Goal: Communication & Community: Answer question/provide support

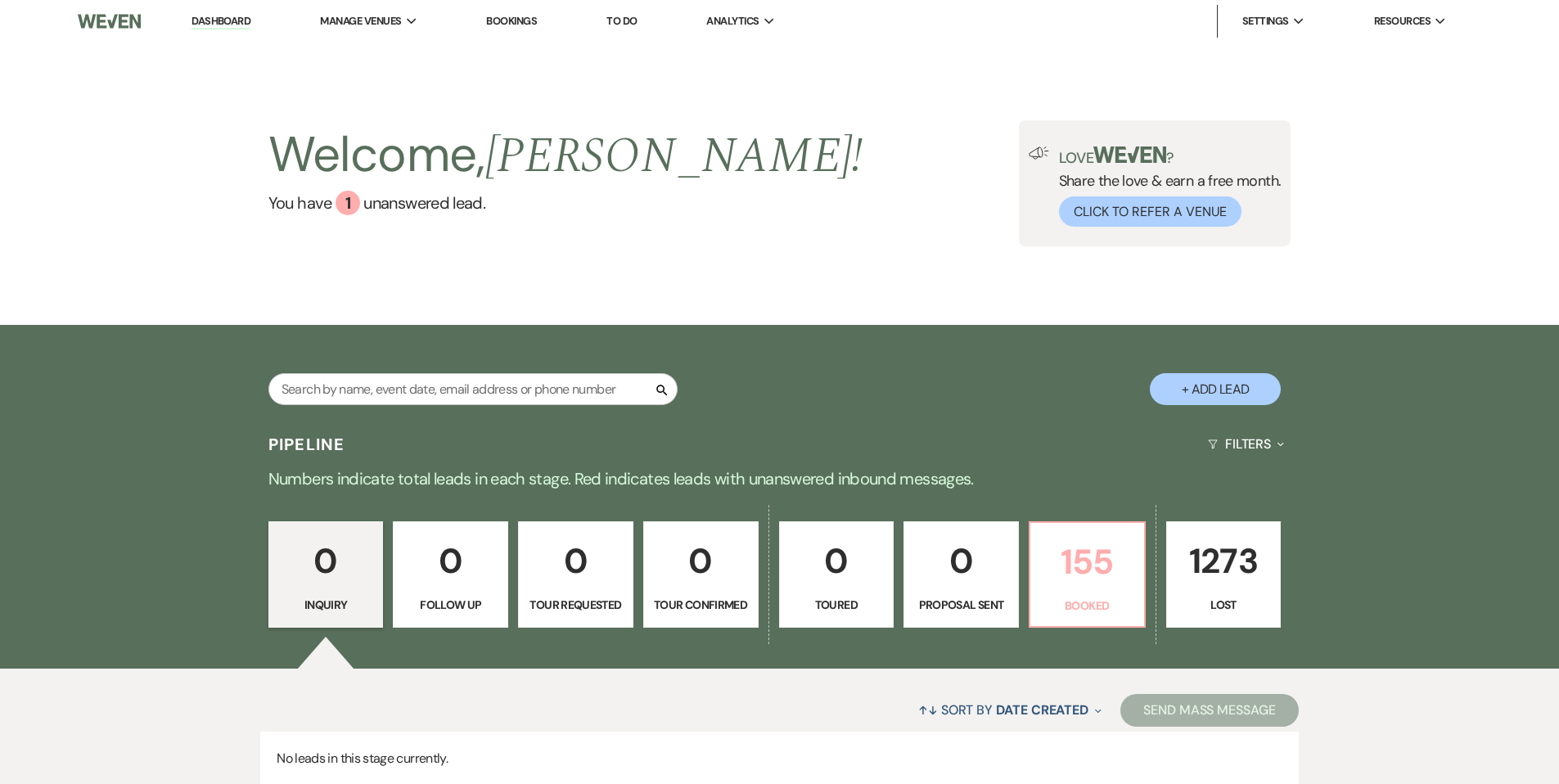
click at [1061, 564] on p "155" at bounding box center [1087, 562] width 94 height 55
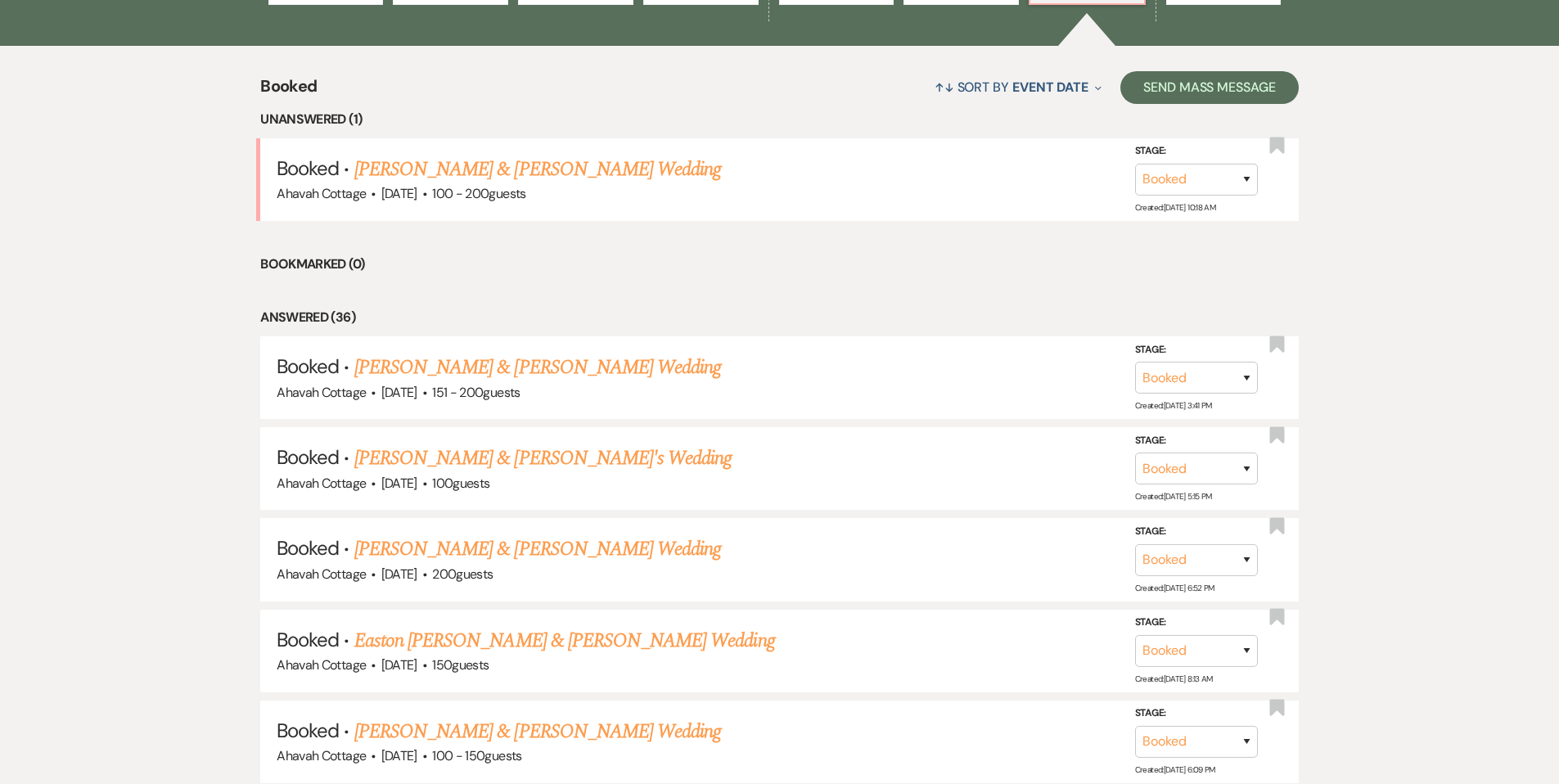
scroll to position [622, 0]
click at [552, 173] on link "[PERSON_NAME] & [PERSON_NAME] Wedding" at bounding box center [537, 170] width 366 height 29
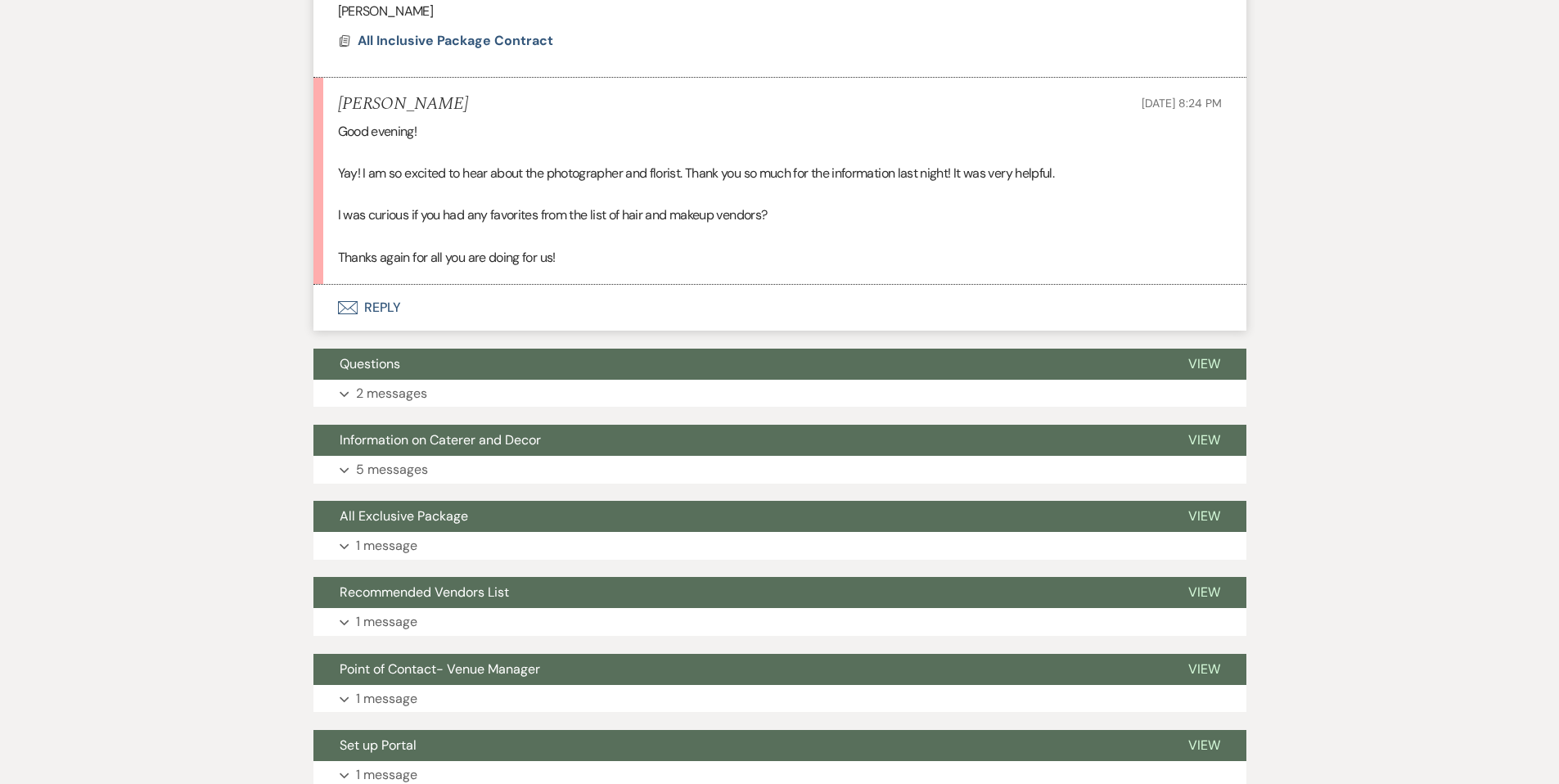
scroll to position [805, 0]
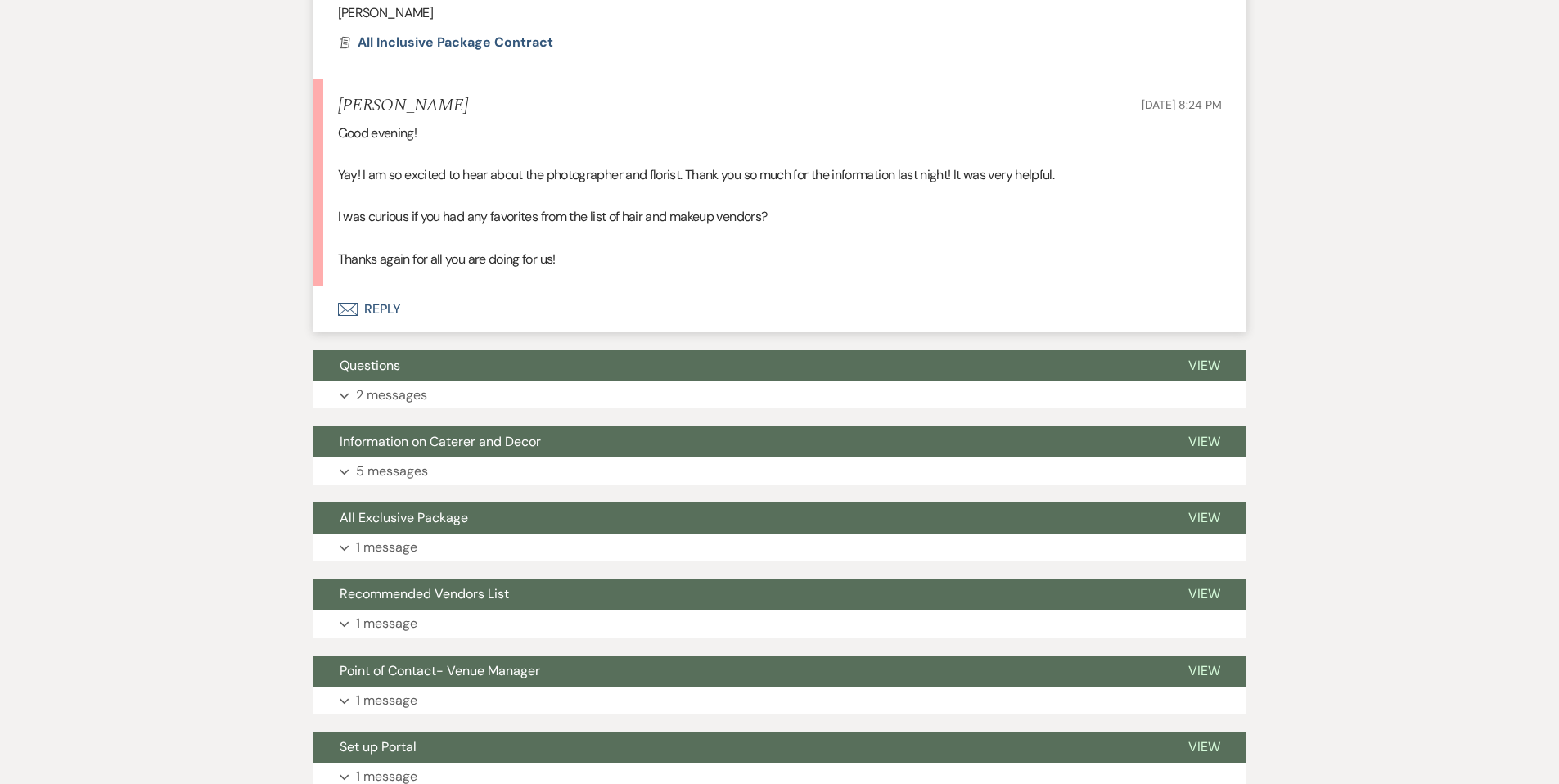
click at [397, 309] on button "Envelope Reply" at bounding box center [780, 309] width 933 height 46
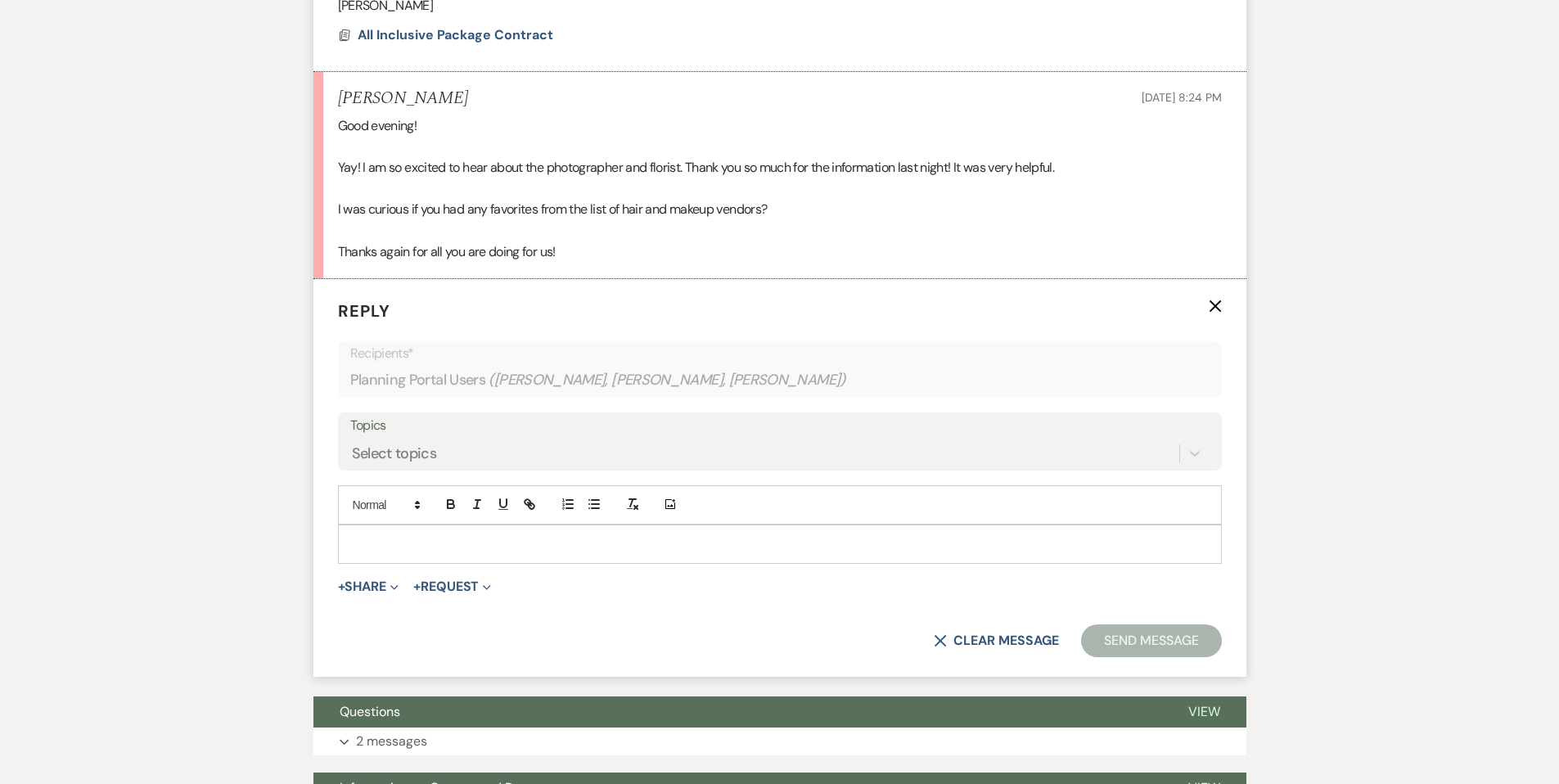
scroll to position [868, 0]
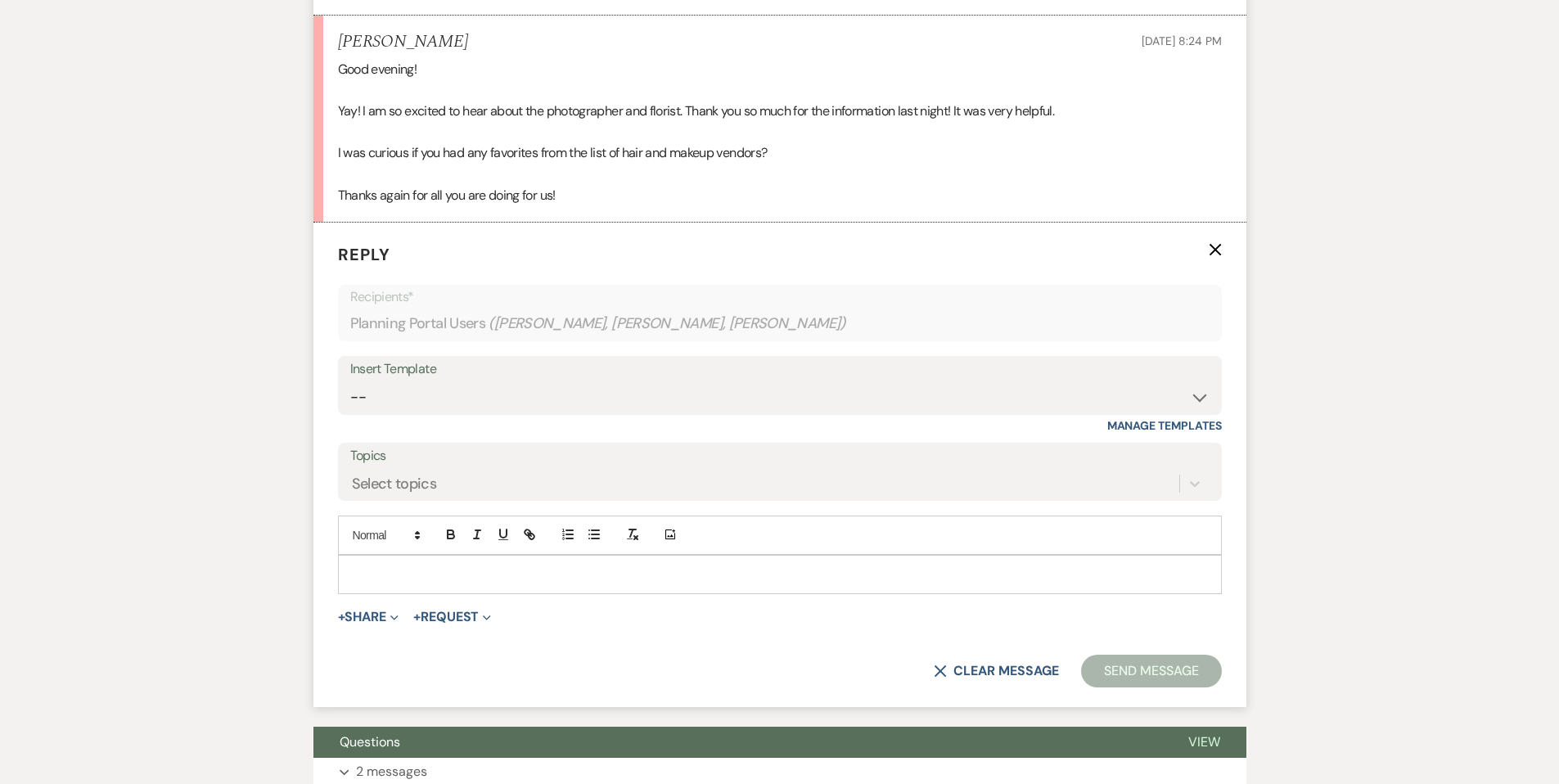
click at [376, 561] on div at bounding box center [780, 574] width 882 height 38
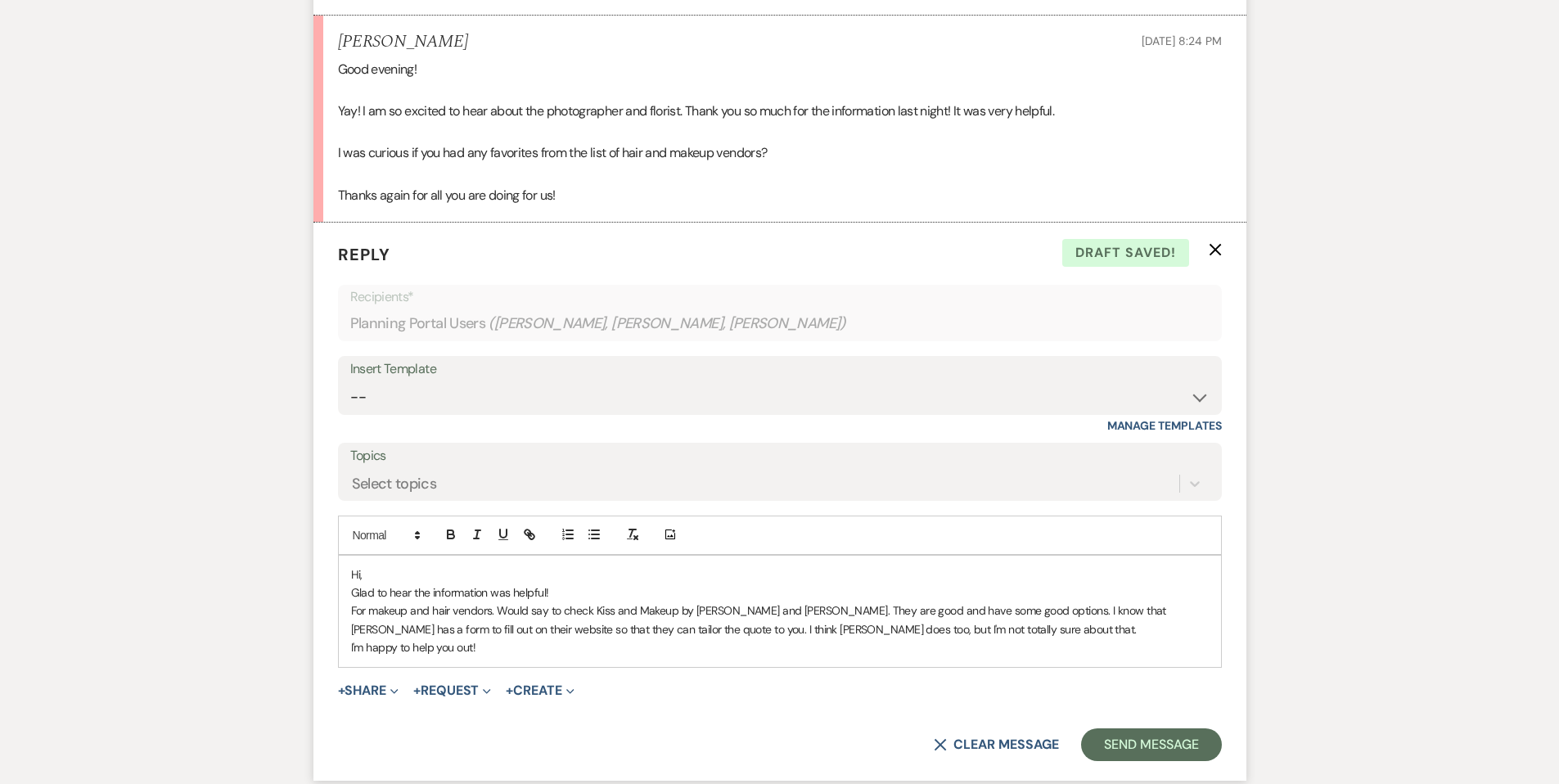
click at [567, 589] on p "Glad to hear the information was helpful!" at bounding box center [780, 592] width 858 height 18
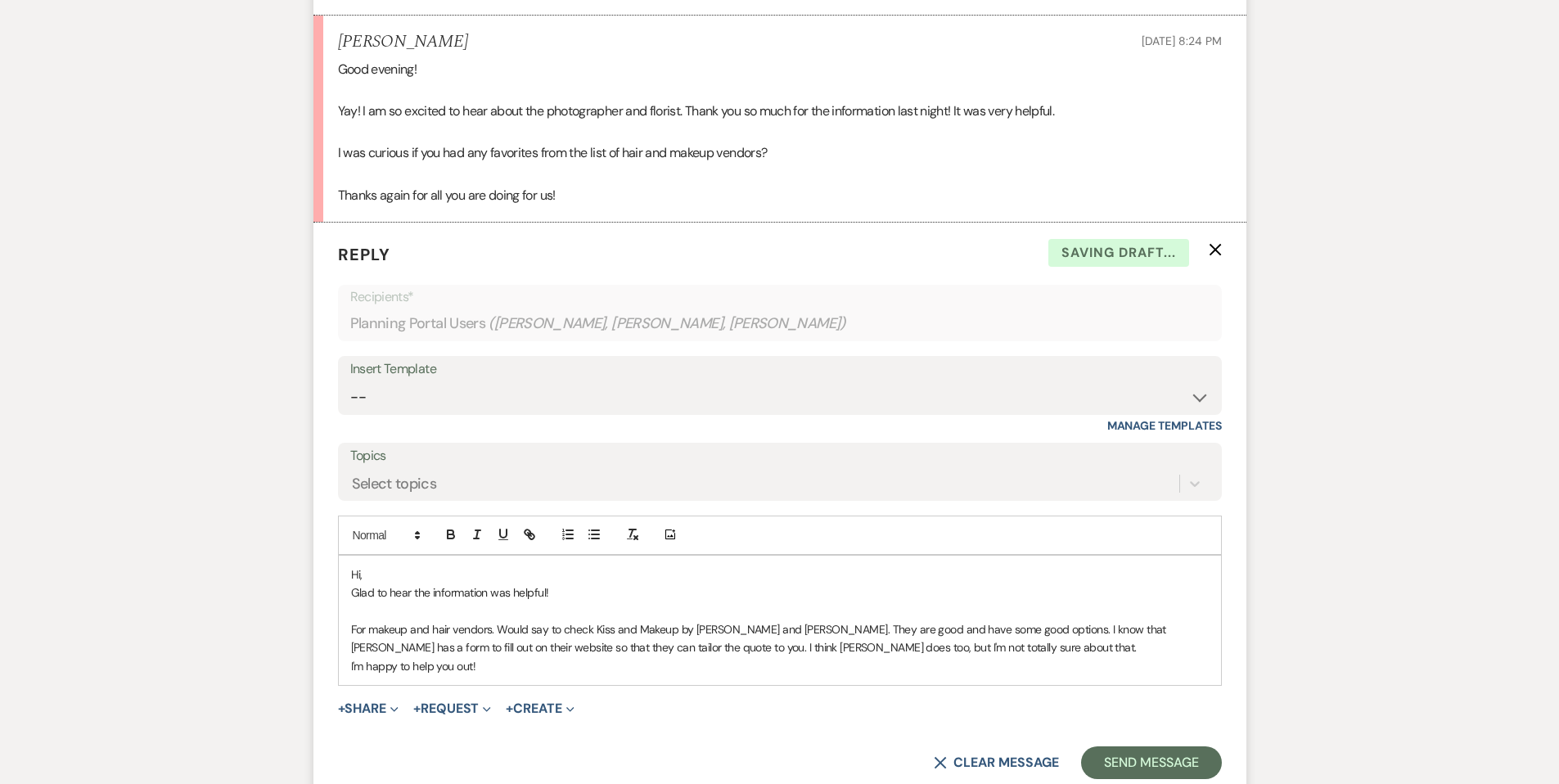
click at [909, 654] on p "For makeup and hair vendors. Would say to check Kiss and Makeup by [PERSON_NAME…" at bounding box center [780, 638] width 858 height 37
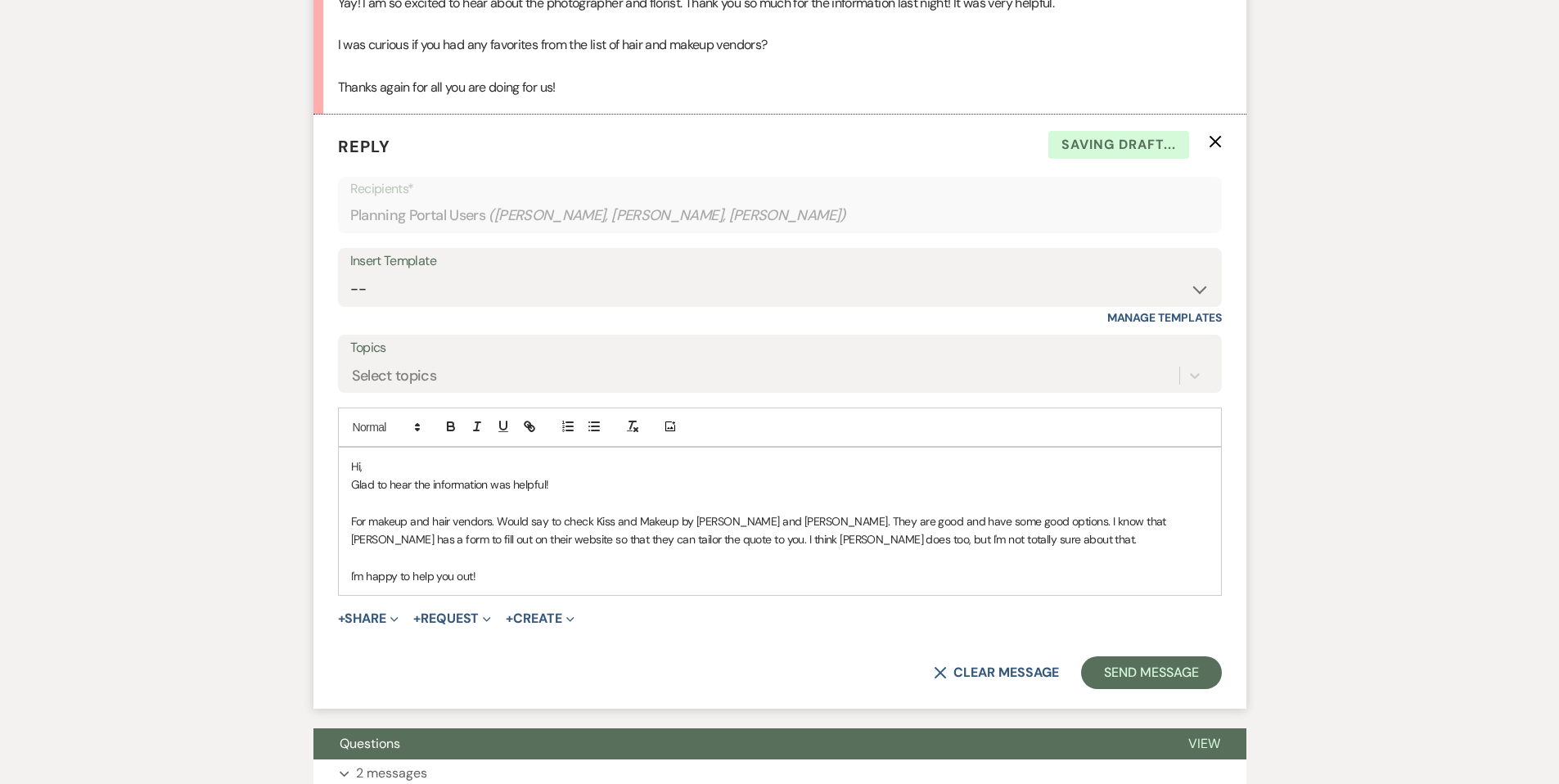
scroll to position [980, 0]
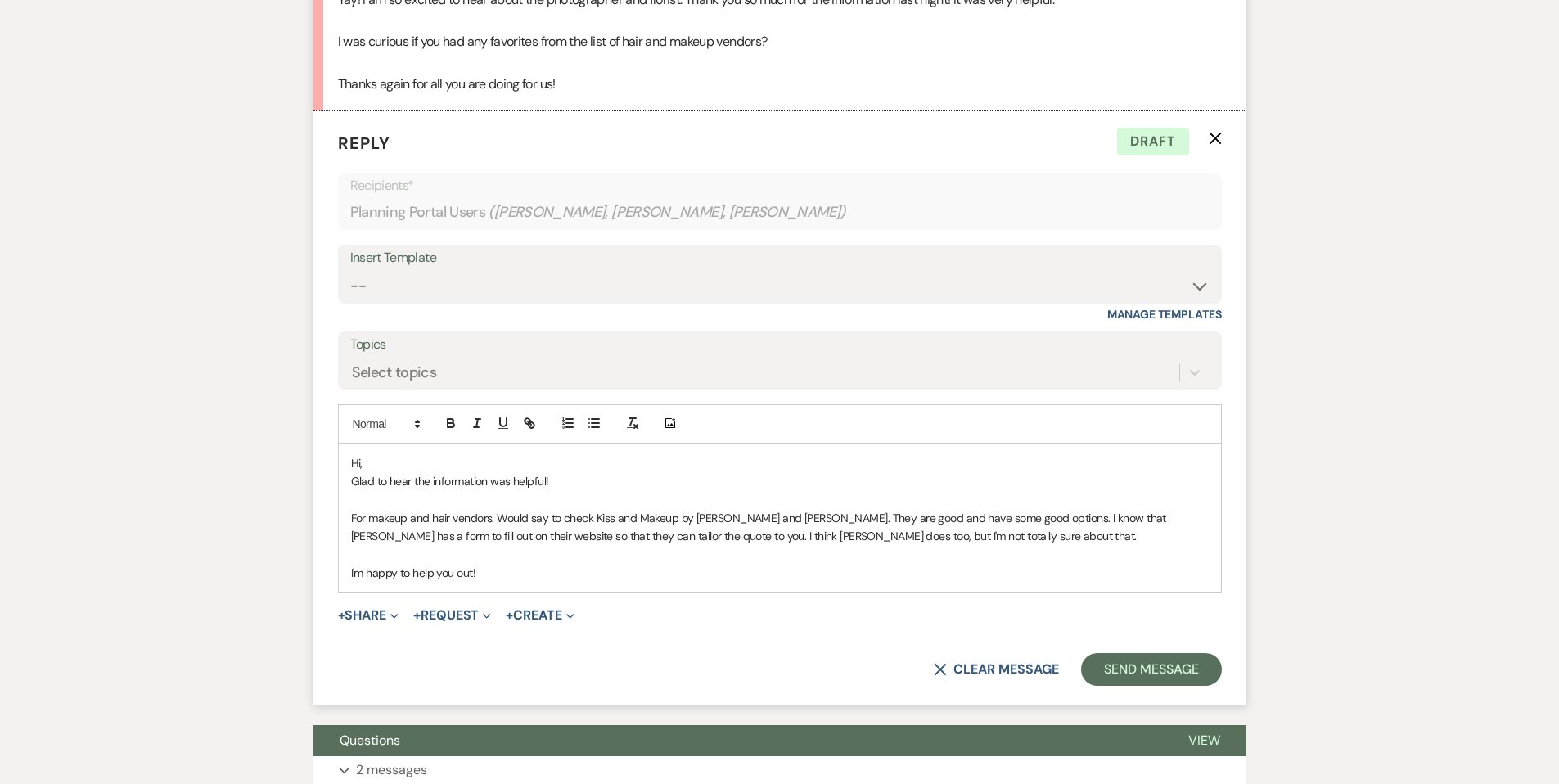
drag, startPoint x: 591, startPoint y: 513, endPoint x: 591, endPoint y: 525, distance: 12.0
click at [591, 514] on p "For makeup and hair vendors. Would say to check Kiss and Makeup by [PERSON_NAME…" at bounding box center [780, 527] width 858 height 37
click at [1105, 660] on button "Send Message" at bounding box center [1150, 669] width 140 height 33
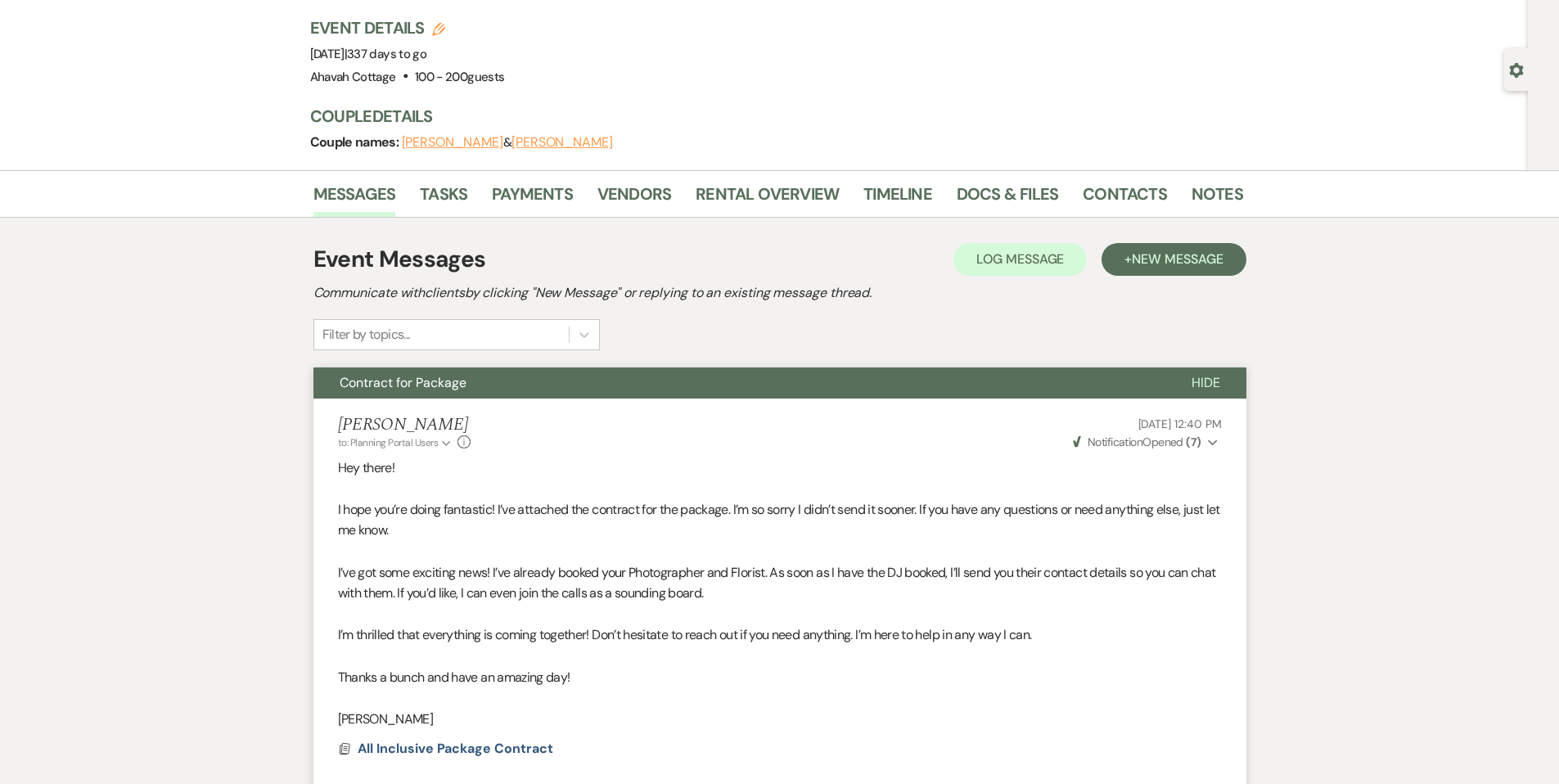
scroll to position [0, 0]
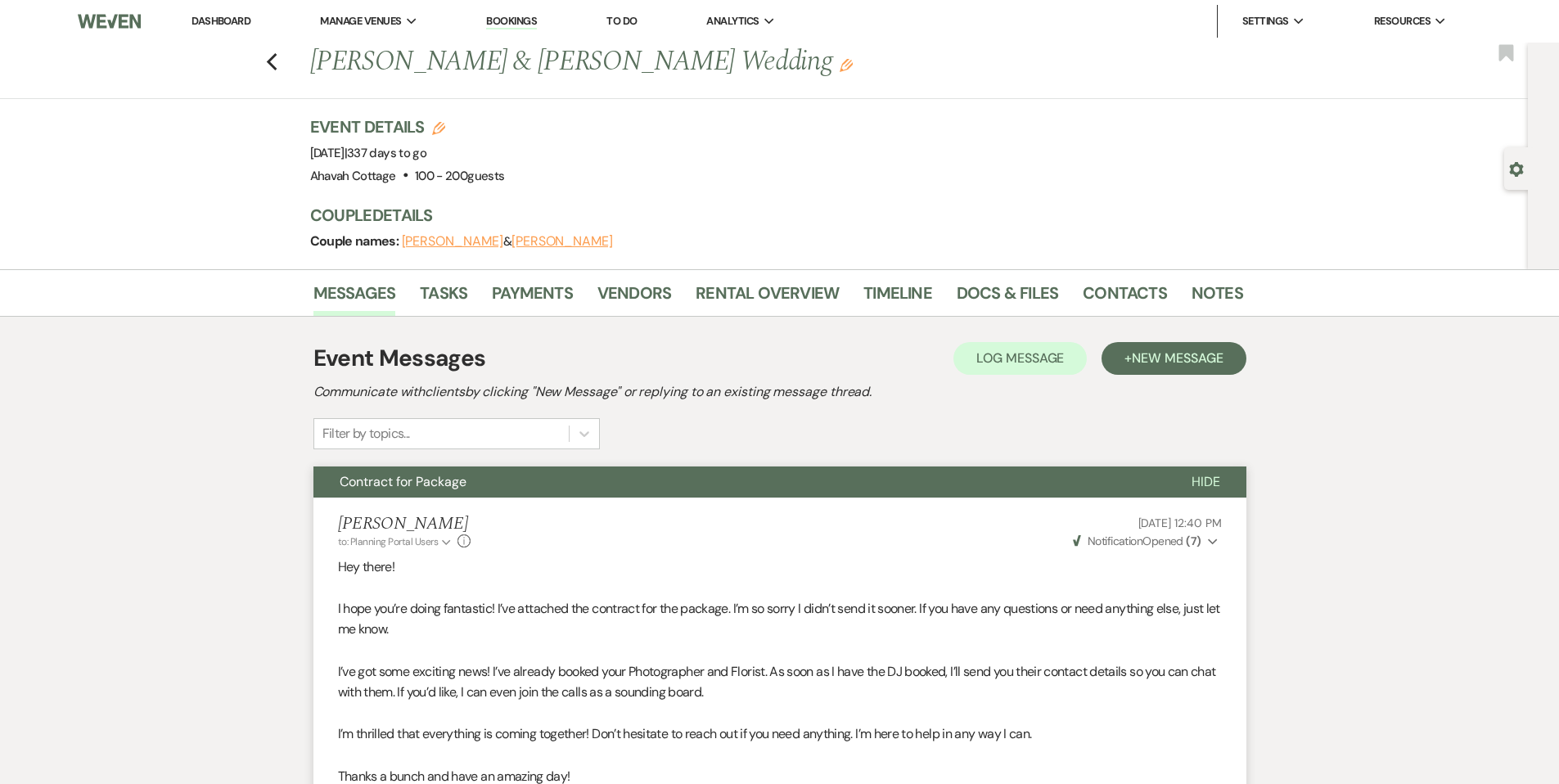
click at [403, 484] on span "Contract for Package" at bounding box center [403, 481] width 127 height 17
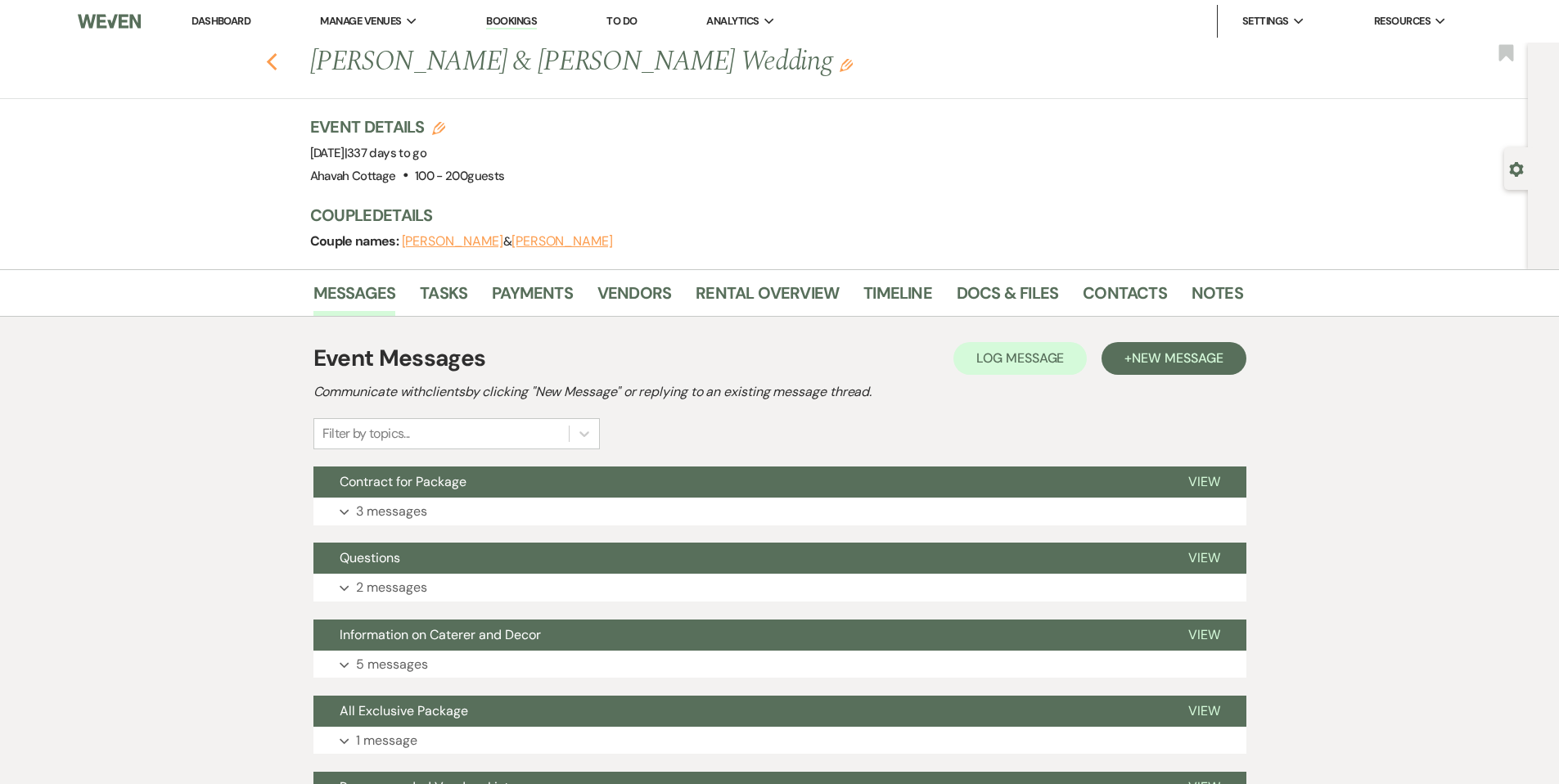
click at [278, 60] on icon "Previous" at bounding box center [272, 62] width 12 height 19
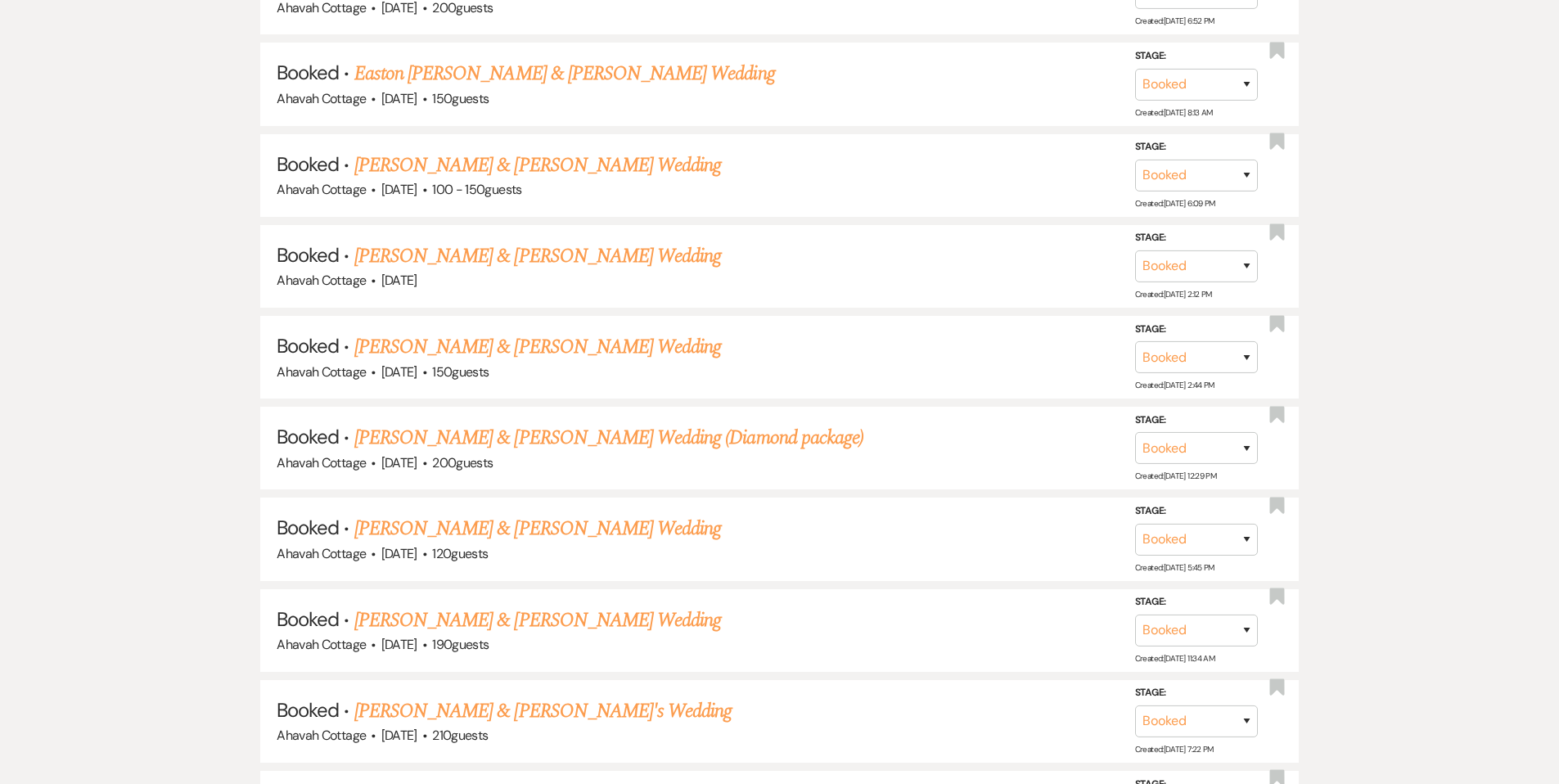
scroll to position [1101, 0]
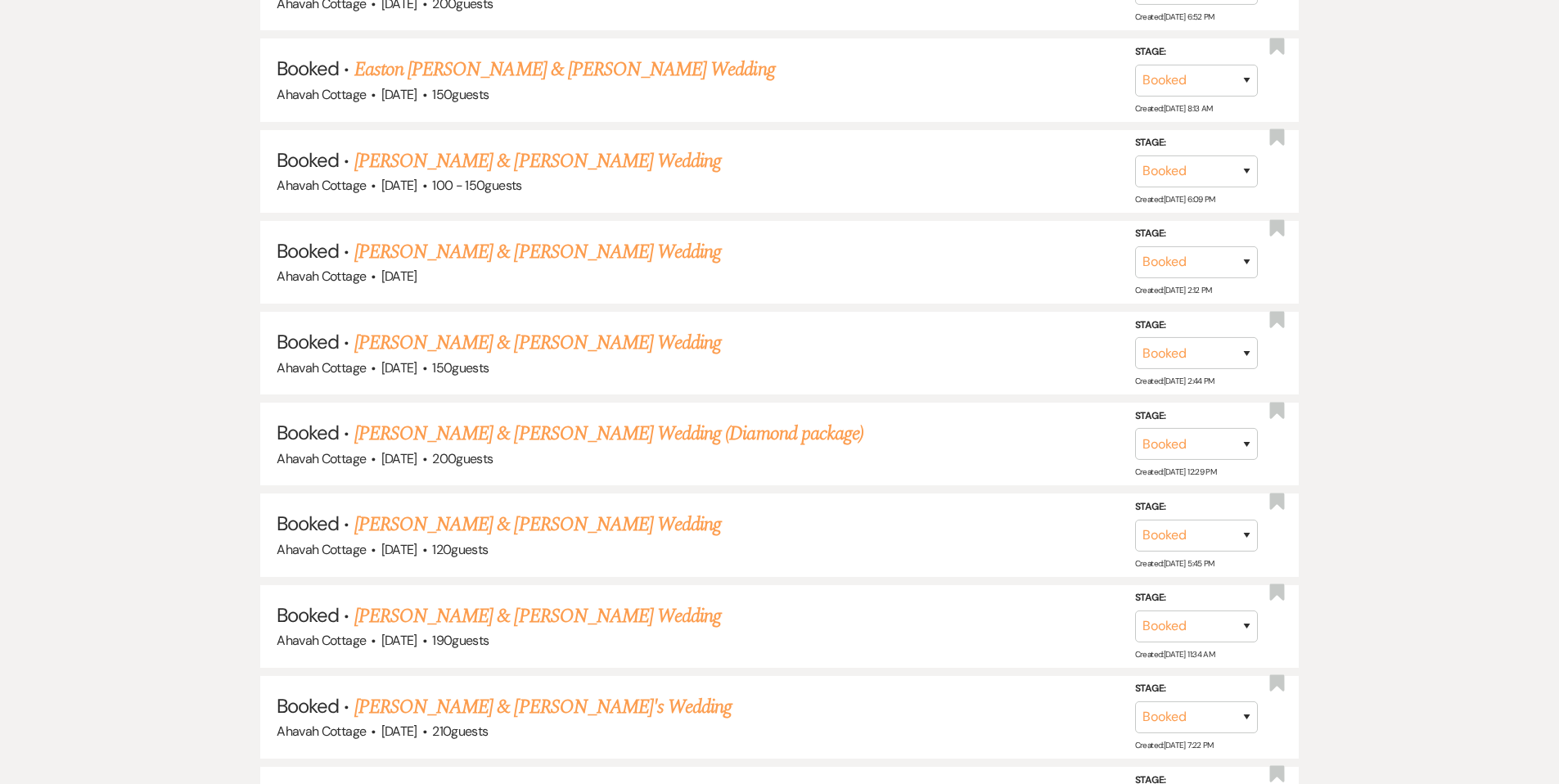
click at [559, 433] on link "[PERSON_NAME] & [PERSON_NAME] Wedding (Diamond package)" at bounding box center [609, 433] width 509 height 29
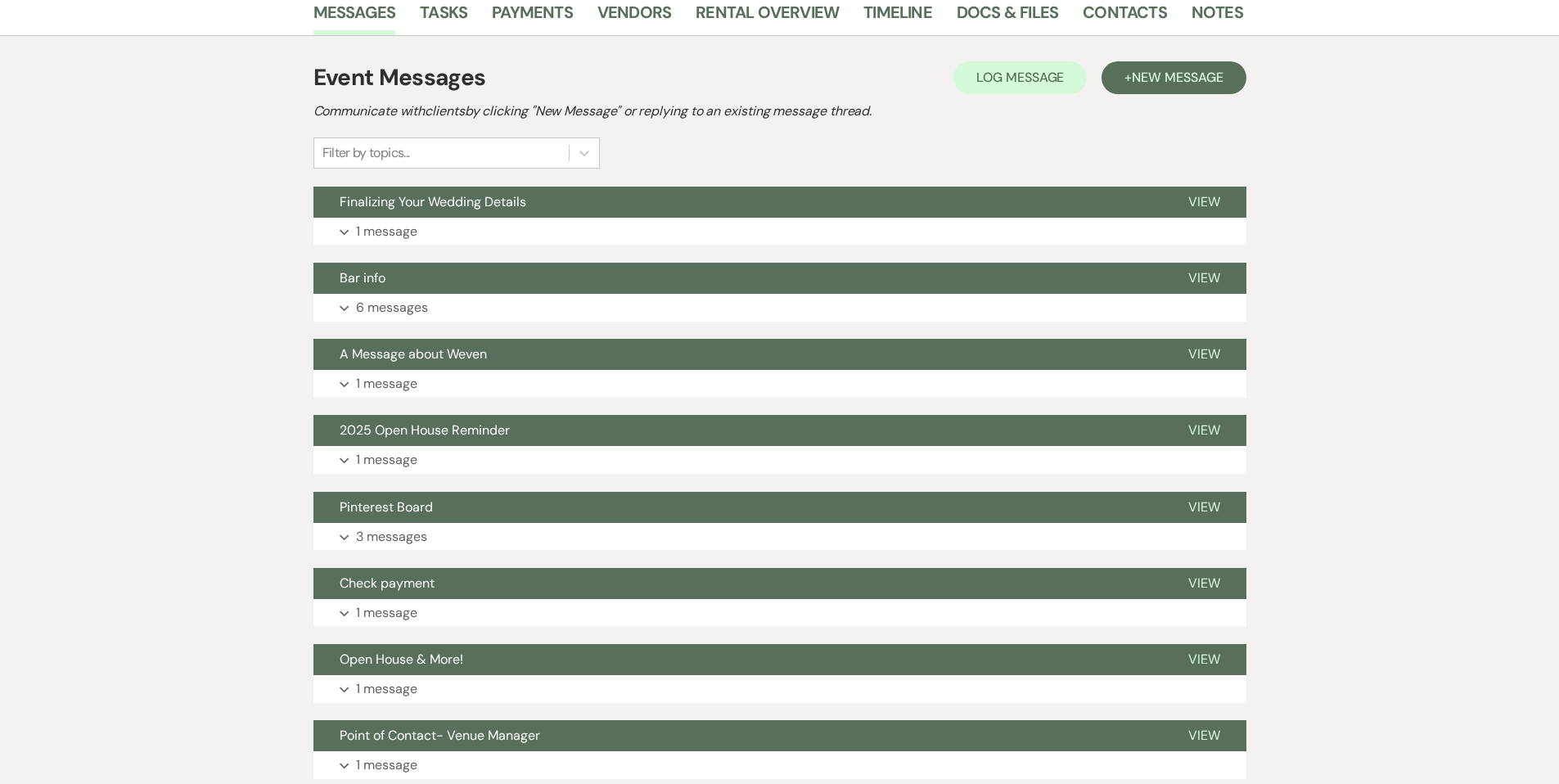
scroll to position [388, 0]
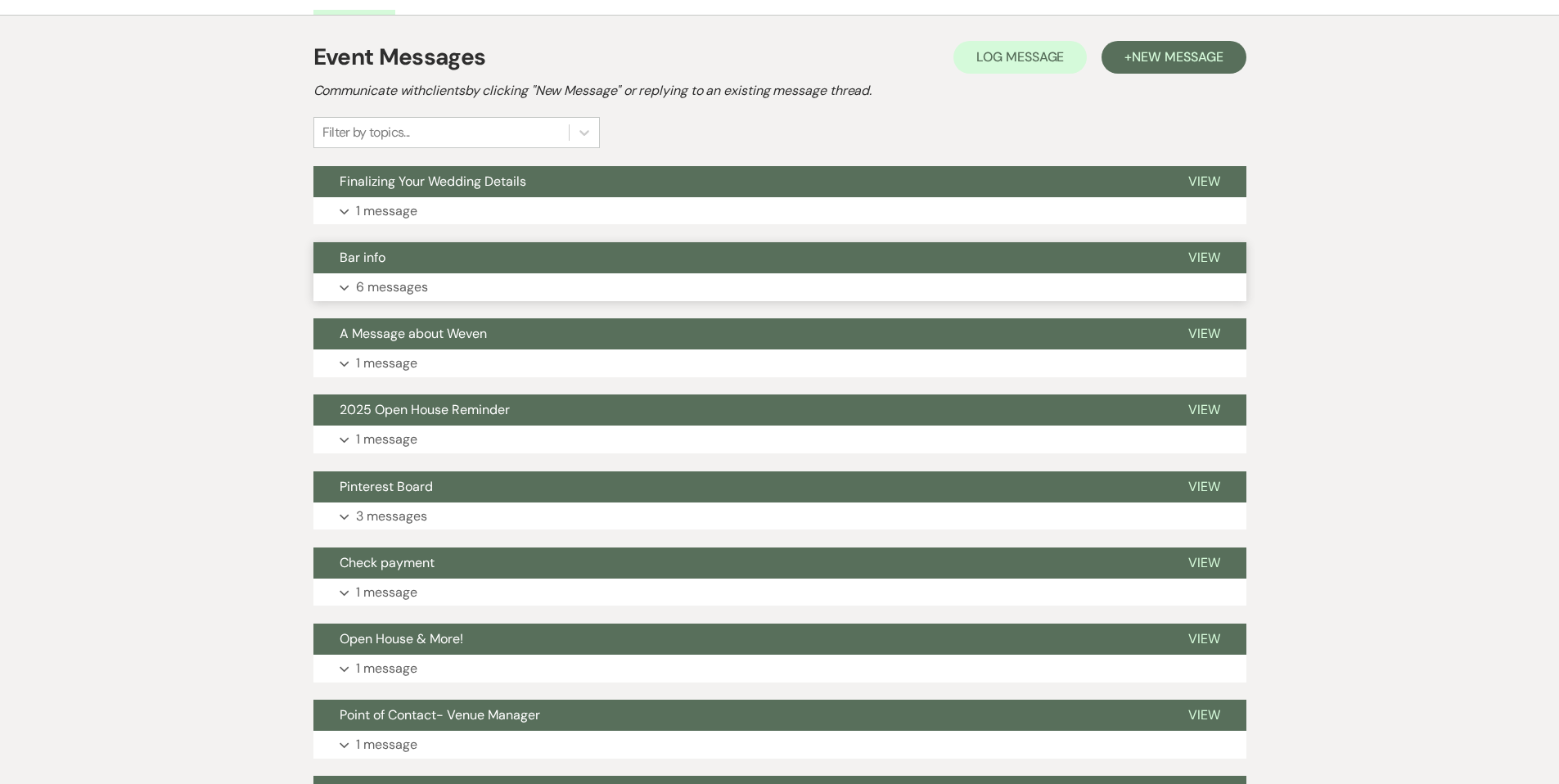
click at [342, 285] on use "button" at bounding box center [344, 287] width 9 height 6
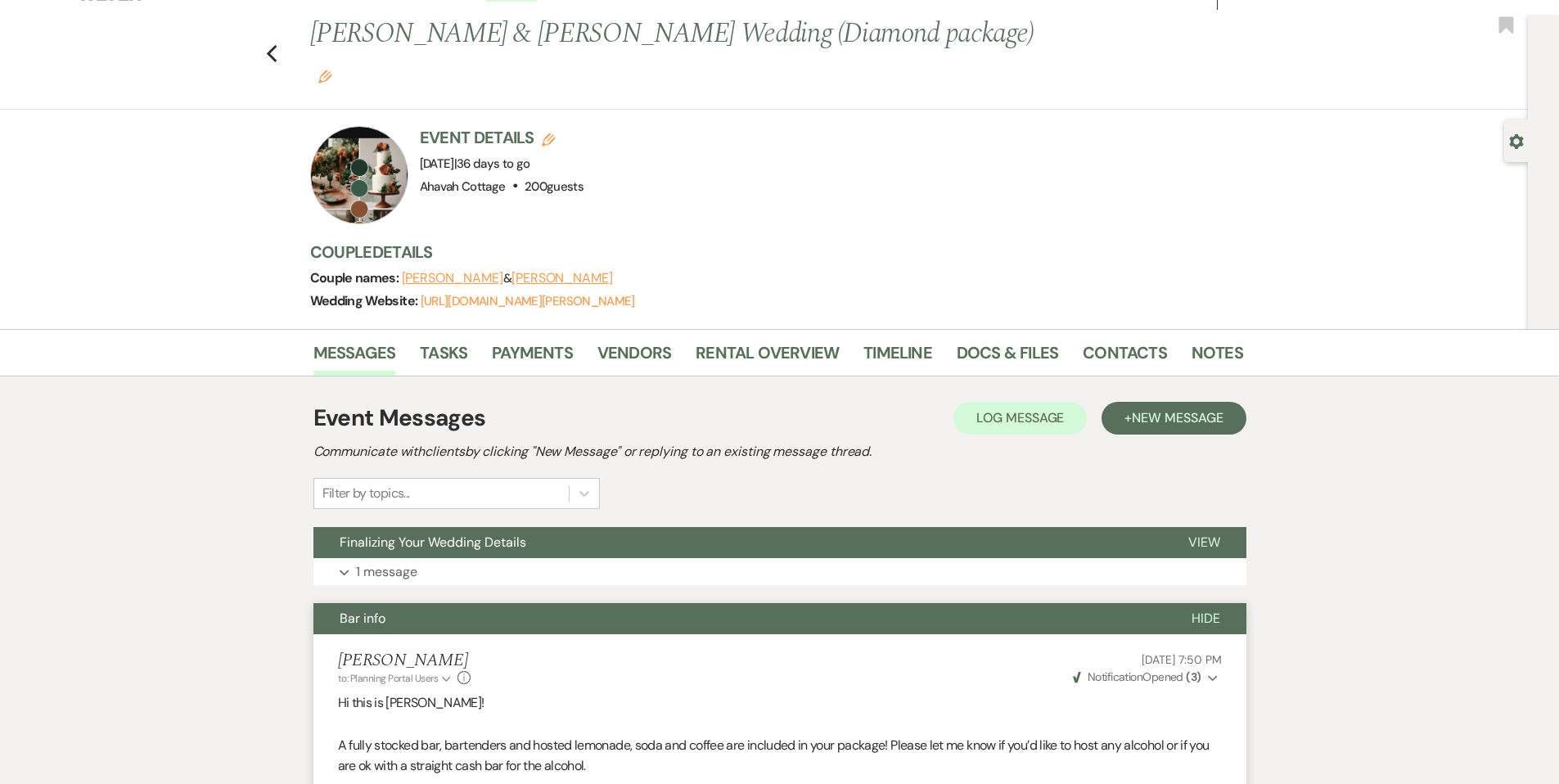
scroll to position [0, 0]
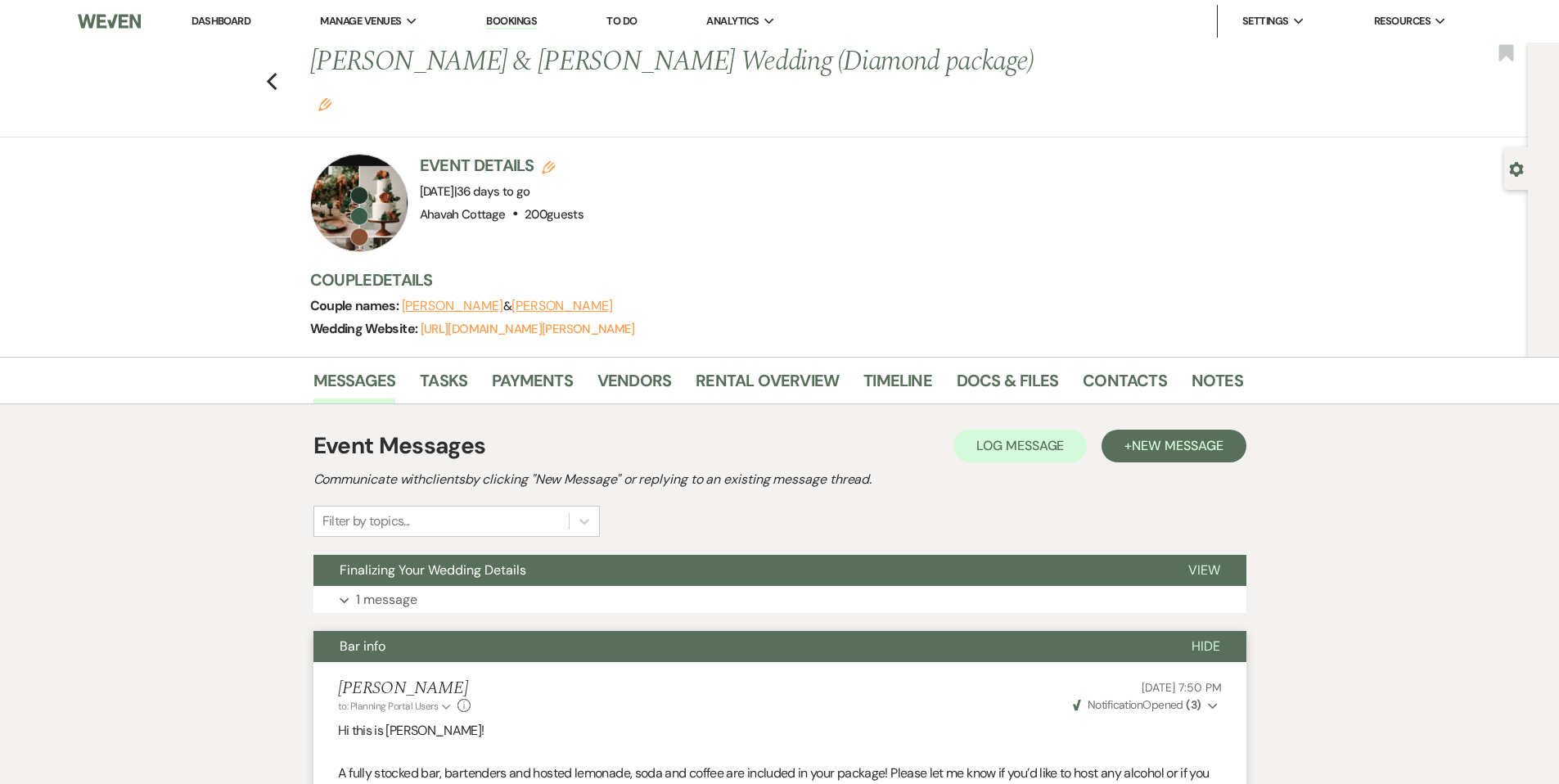
drag, startPoint x: 358, startPoint y: 605, endPoint x: 401, endPoint y: 593, distance: 44.6
click at [358, 637] on span "Bar info" at bounding box center [363, 645] width 46 height 17
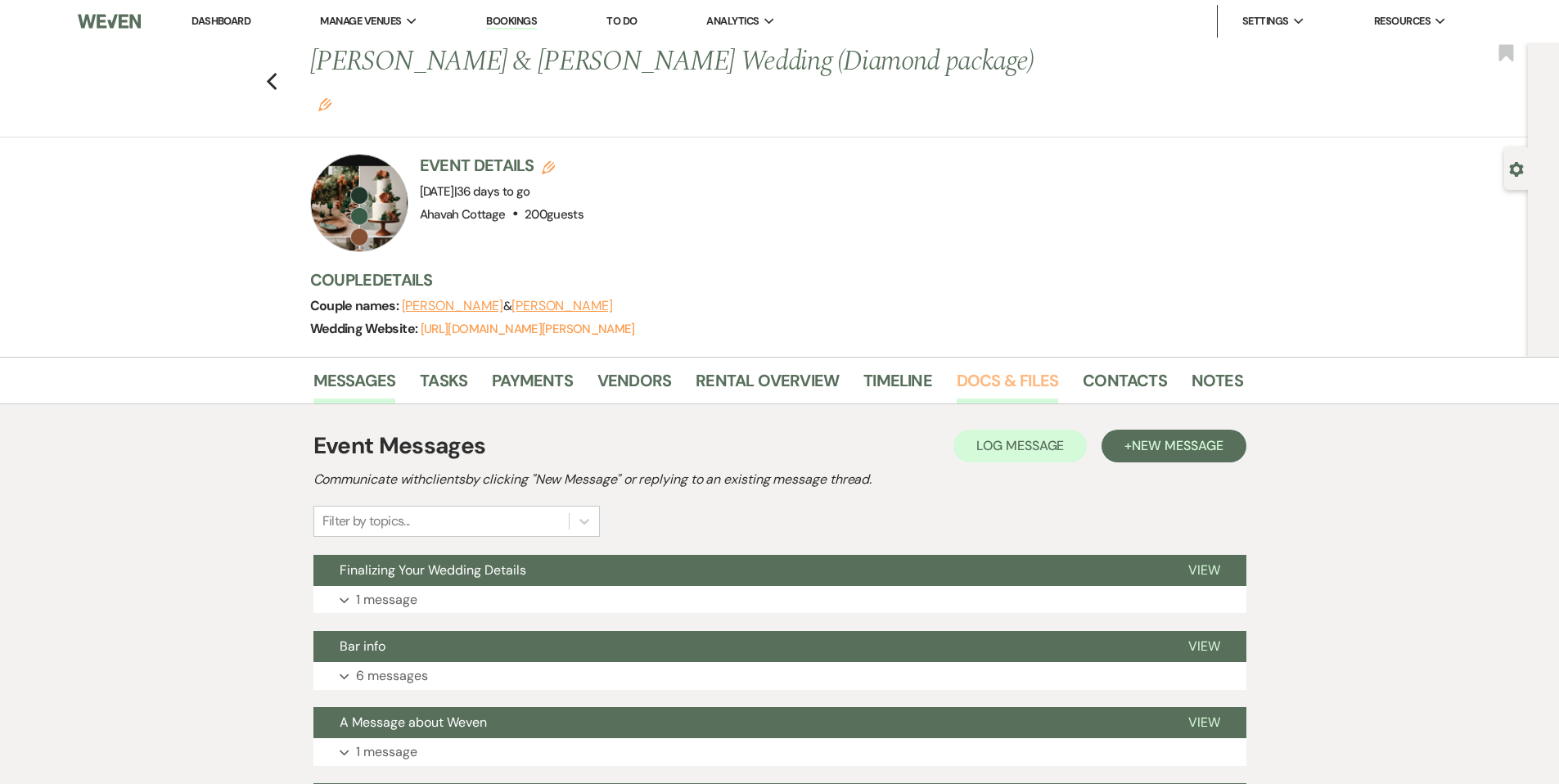
click at [1008, 367] on link "Docs & Files" at bounding box center [1007, 385] width 101 height 36
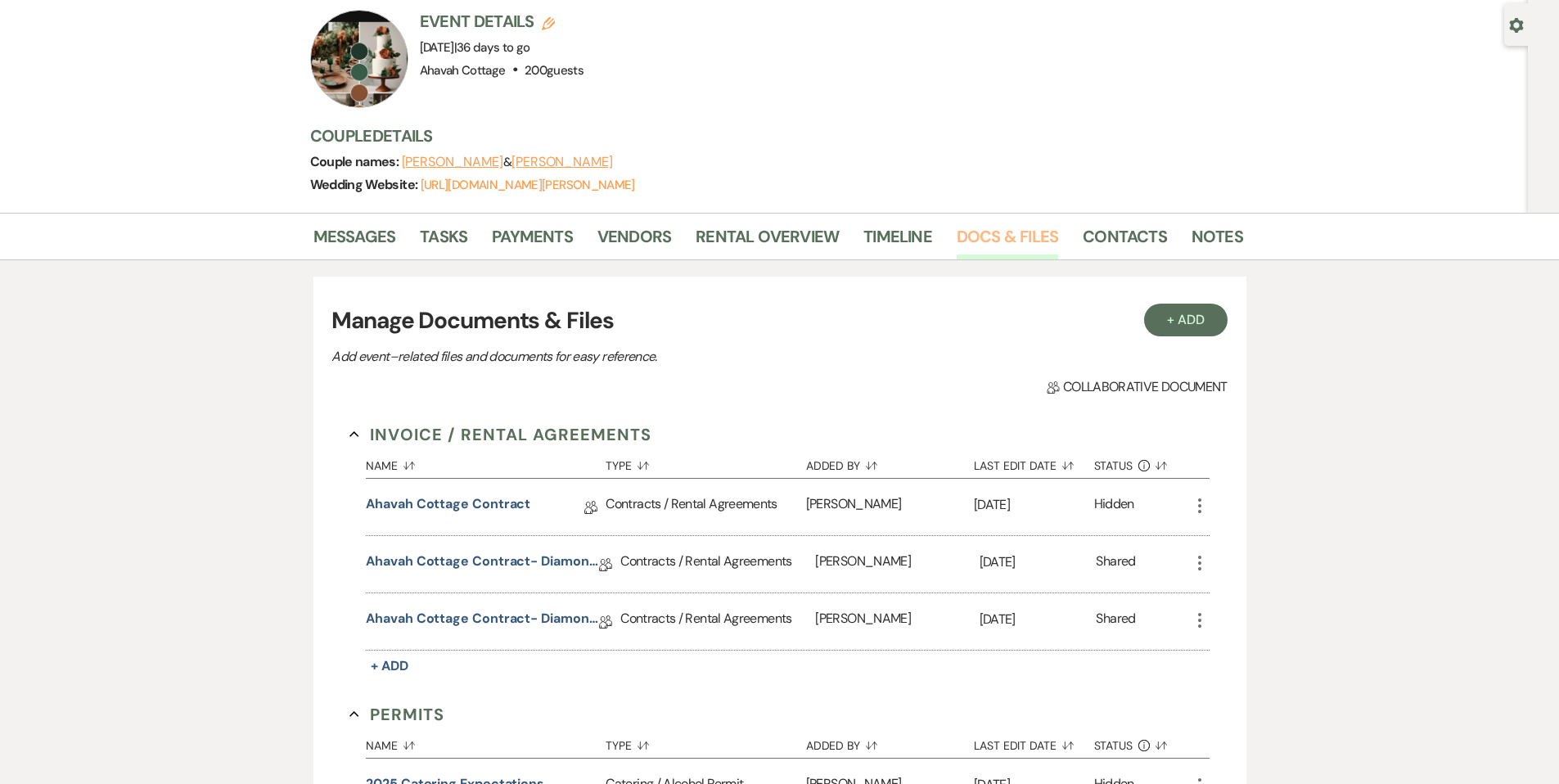
scroll to position [143, 0]
click at [521, 552] on link "Ahavah Cottage Contract- Diamond Package" at bounding box center [482, 565] width 233 height 26
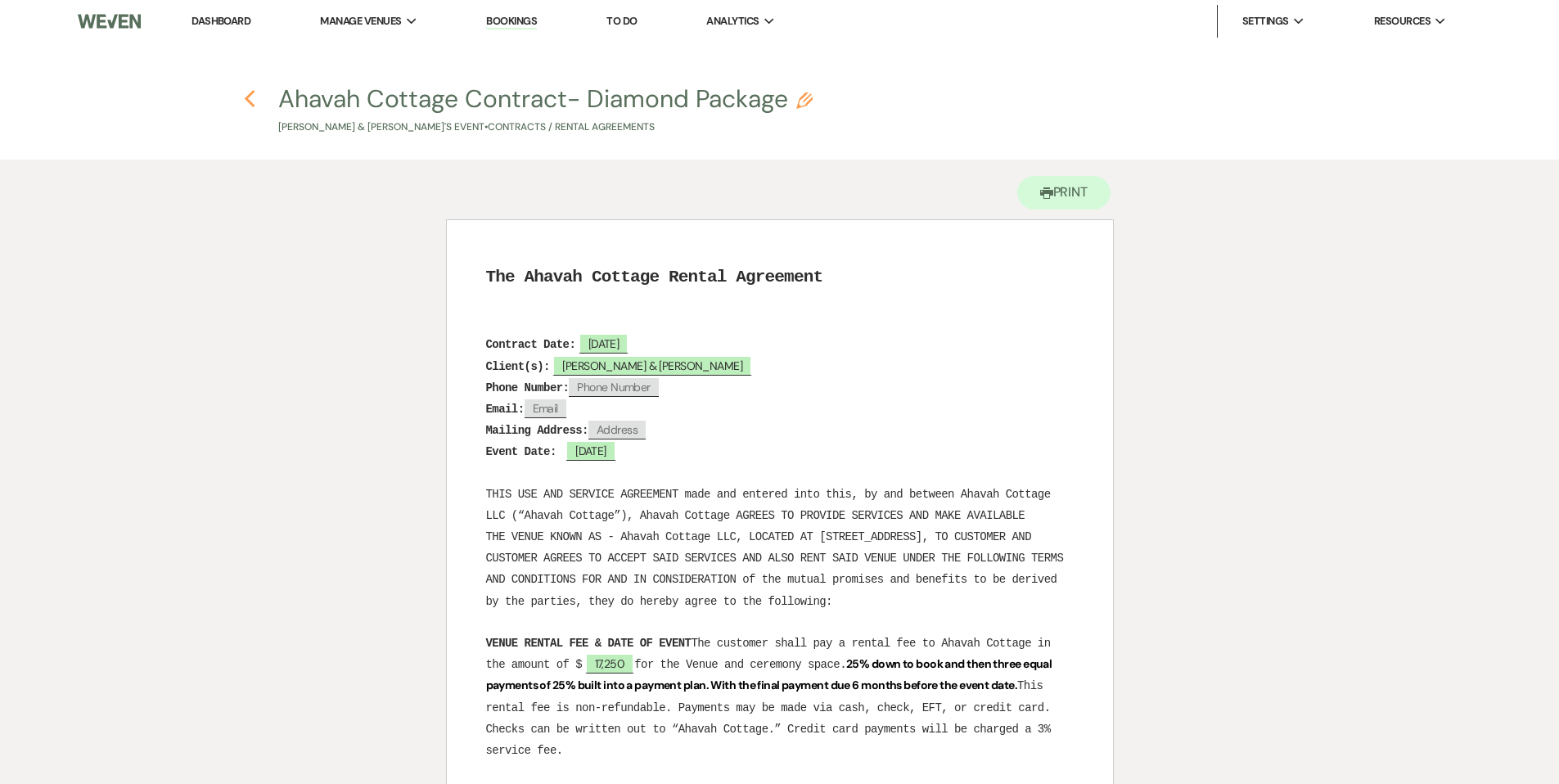
click at [253, 94] on icon "Previous" at bounding box center [250, 98] width 12 height 19
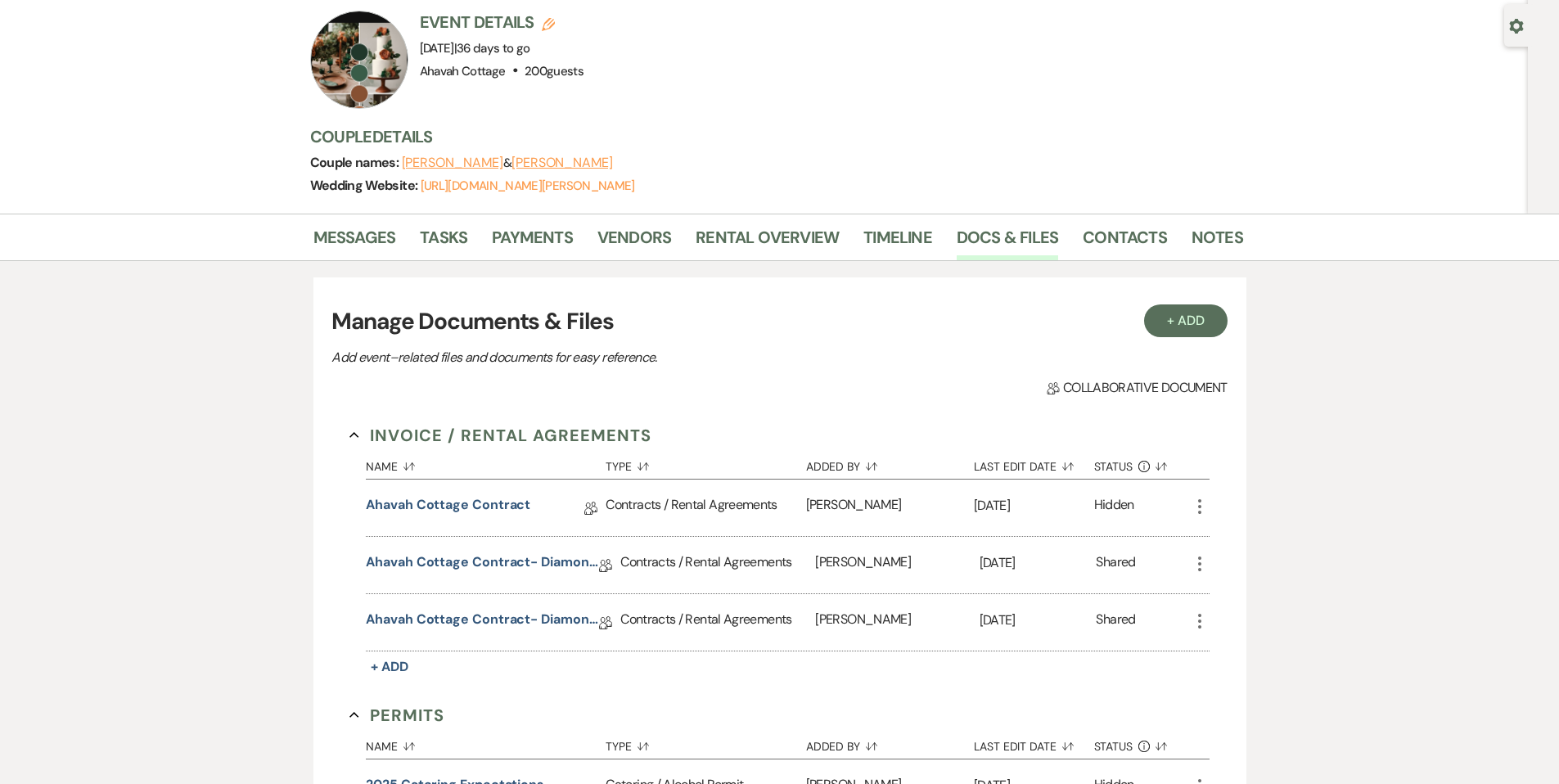
click at [1200, 554] on icon "More" at bounding box center [1199, 563] width 19 height 19
click at [479, 610] on link "Ahavah Cottage Contract- Diamond Package" at bounding box center [482, 622] width 233 height 26
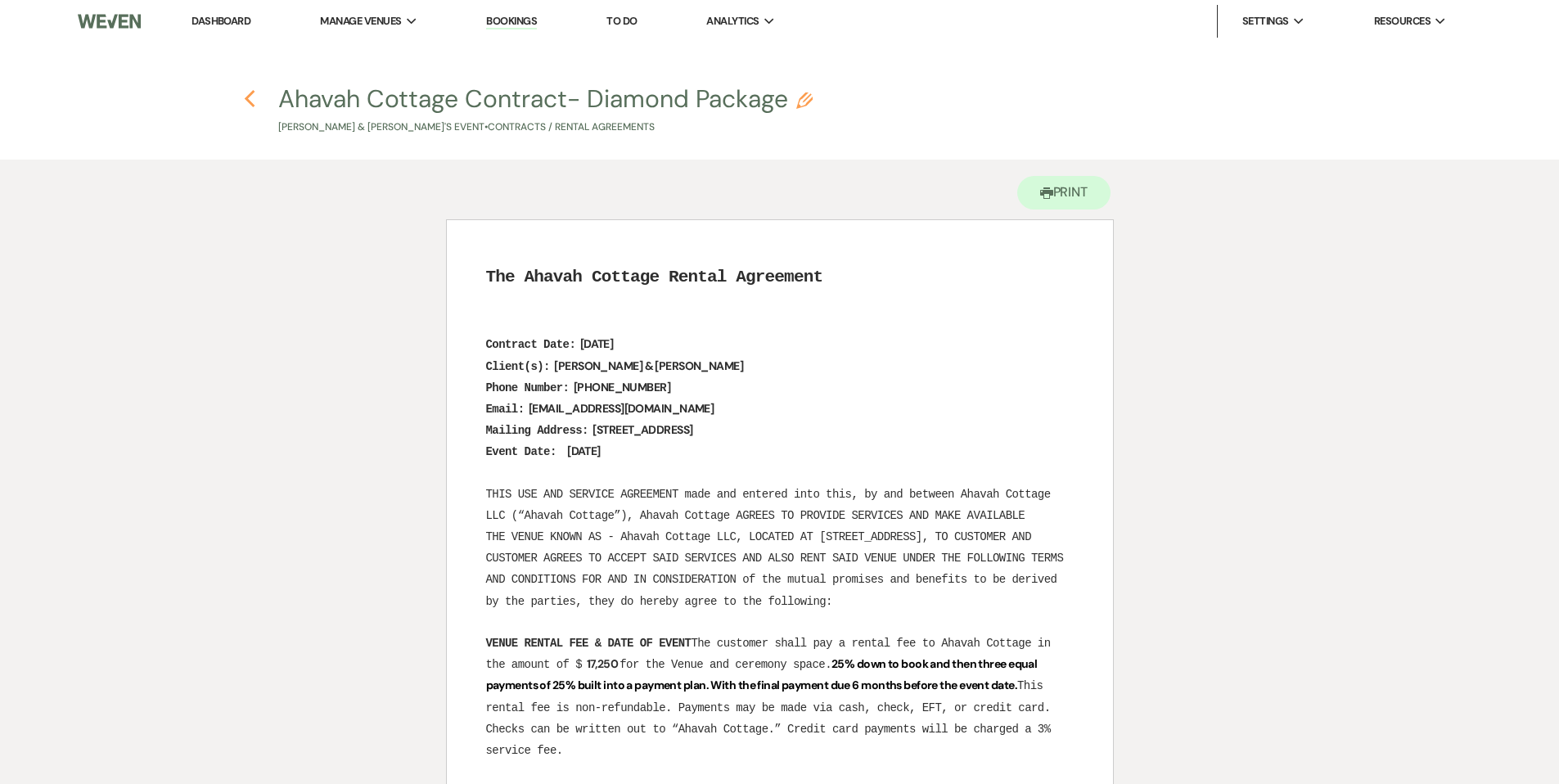
click at [245, 96] on icon "Previous" at bounding box center [250, 98] width 12 height 19
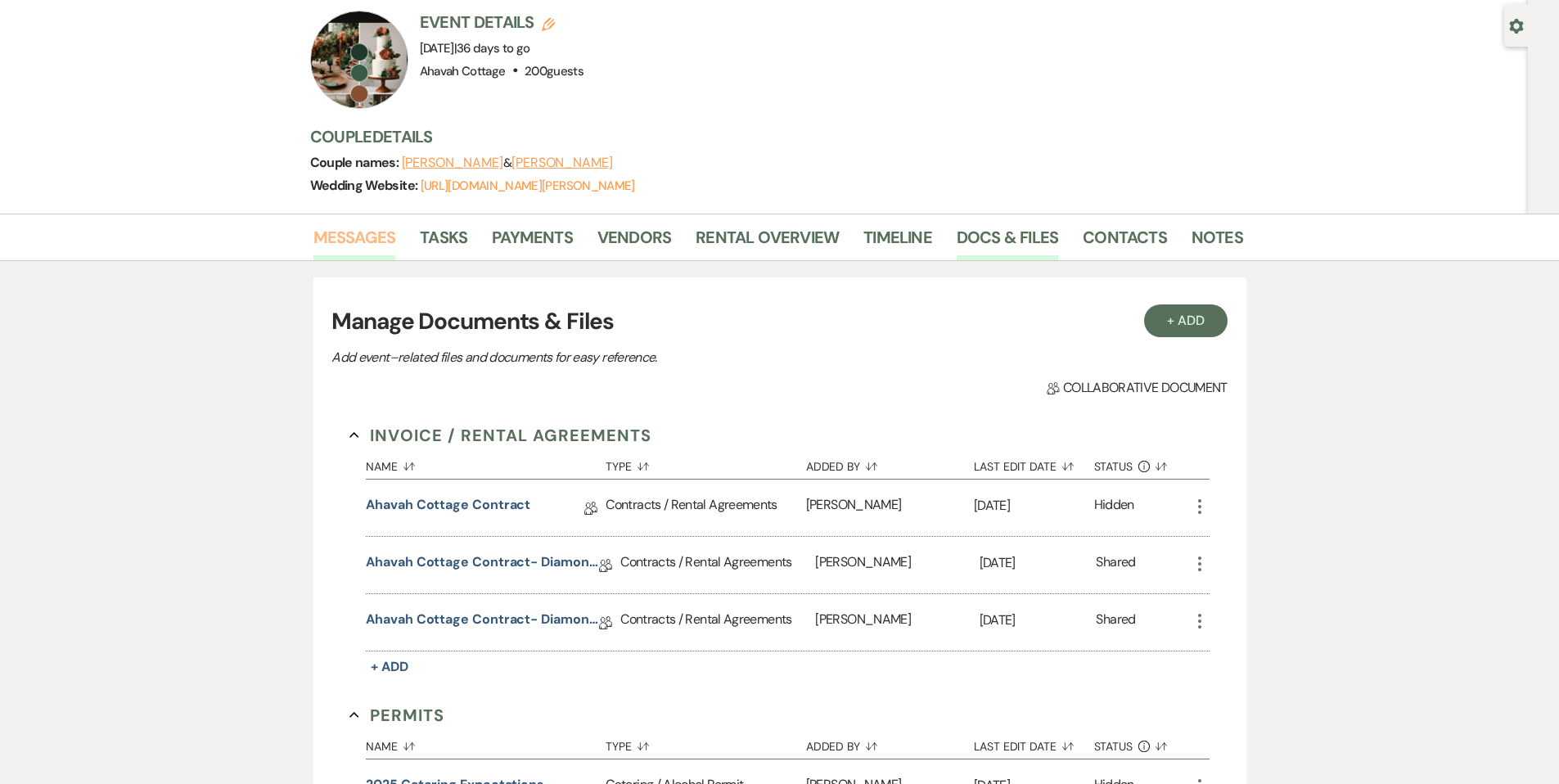
click at [338, 224] on link "Messages" at bounding box center [354, 241] width 83 height 36
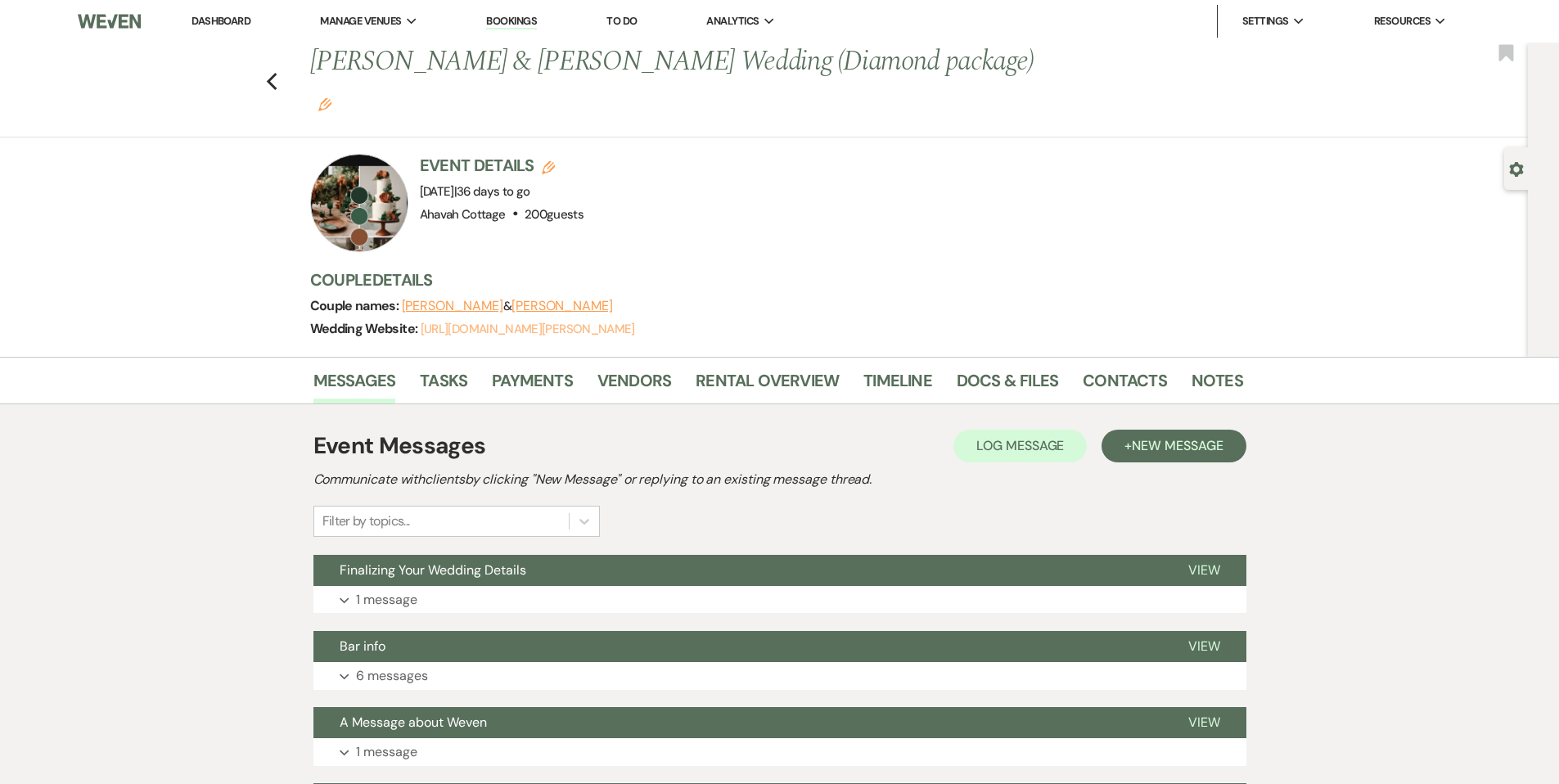
click at [477, 320] on link "[URL][DOMAIN_NAME][PERSON_NAME]" at bounding box center [527, 329] width 214 height 17
click at [275, 73] on use "button" at bounding box center [272, 82] width 11 height 18
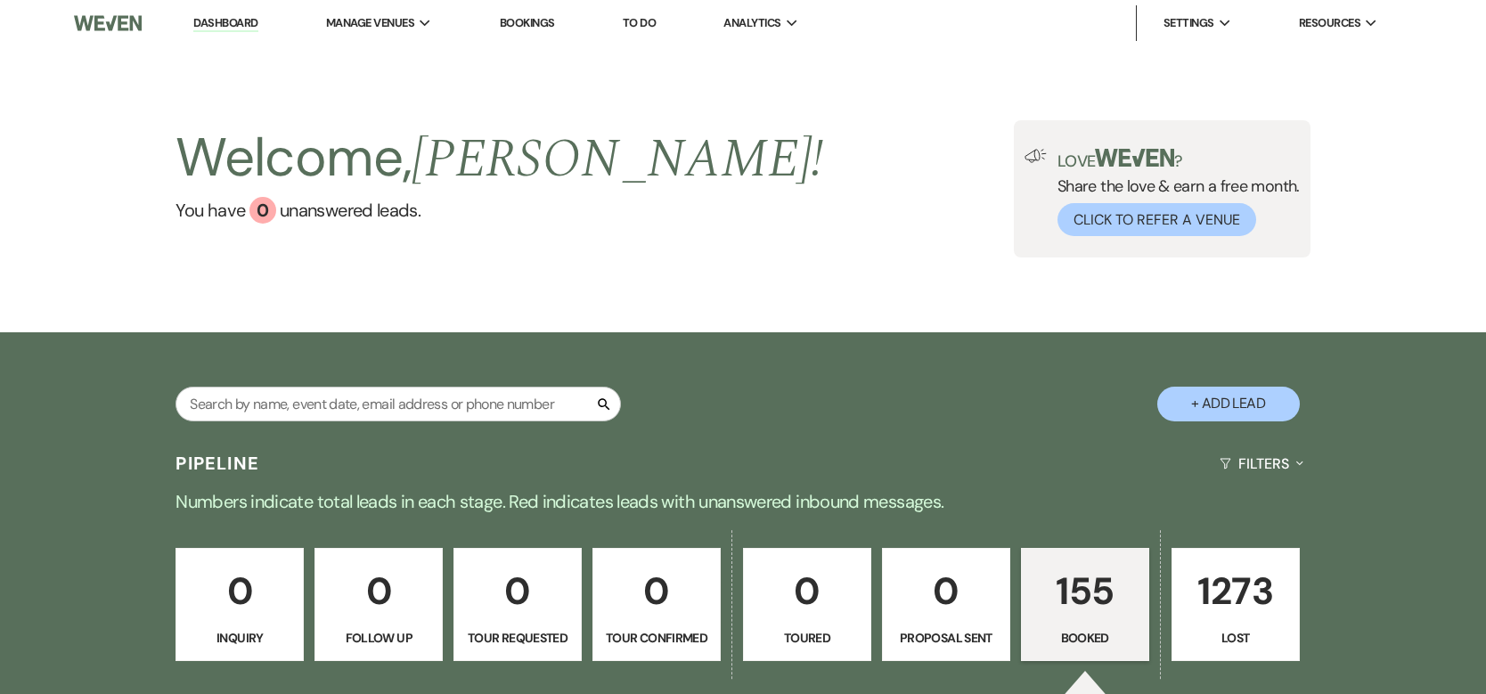
click at [70, 53] on div "Welcome, [PERSON_NAME] ! You have 0 unanswered lead s . Love ? Share the love &…" at bounding box center [743, 189] width 1486 height 286
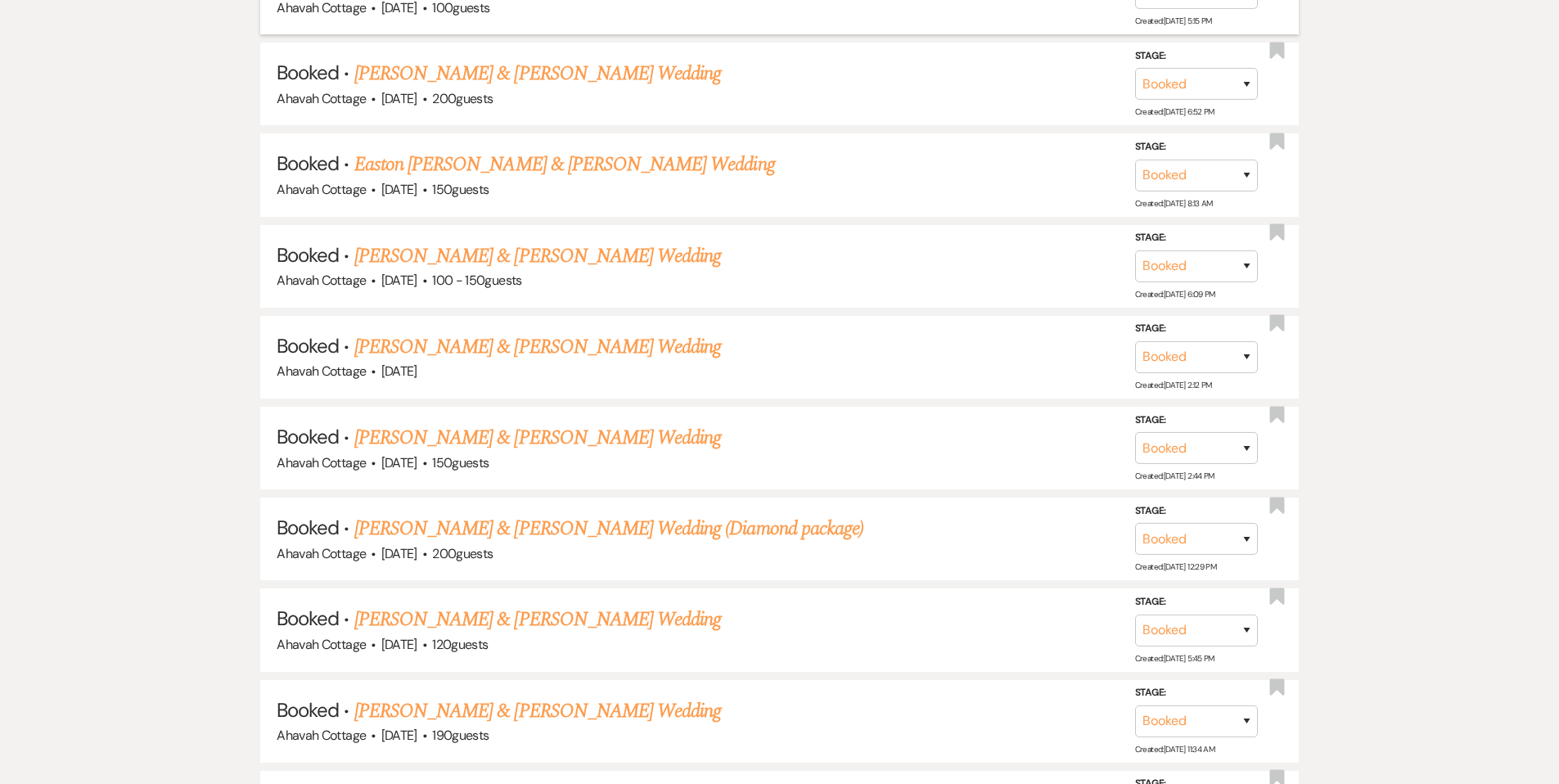
scroll to position [984, 0]
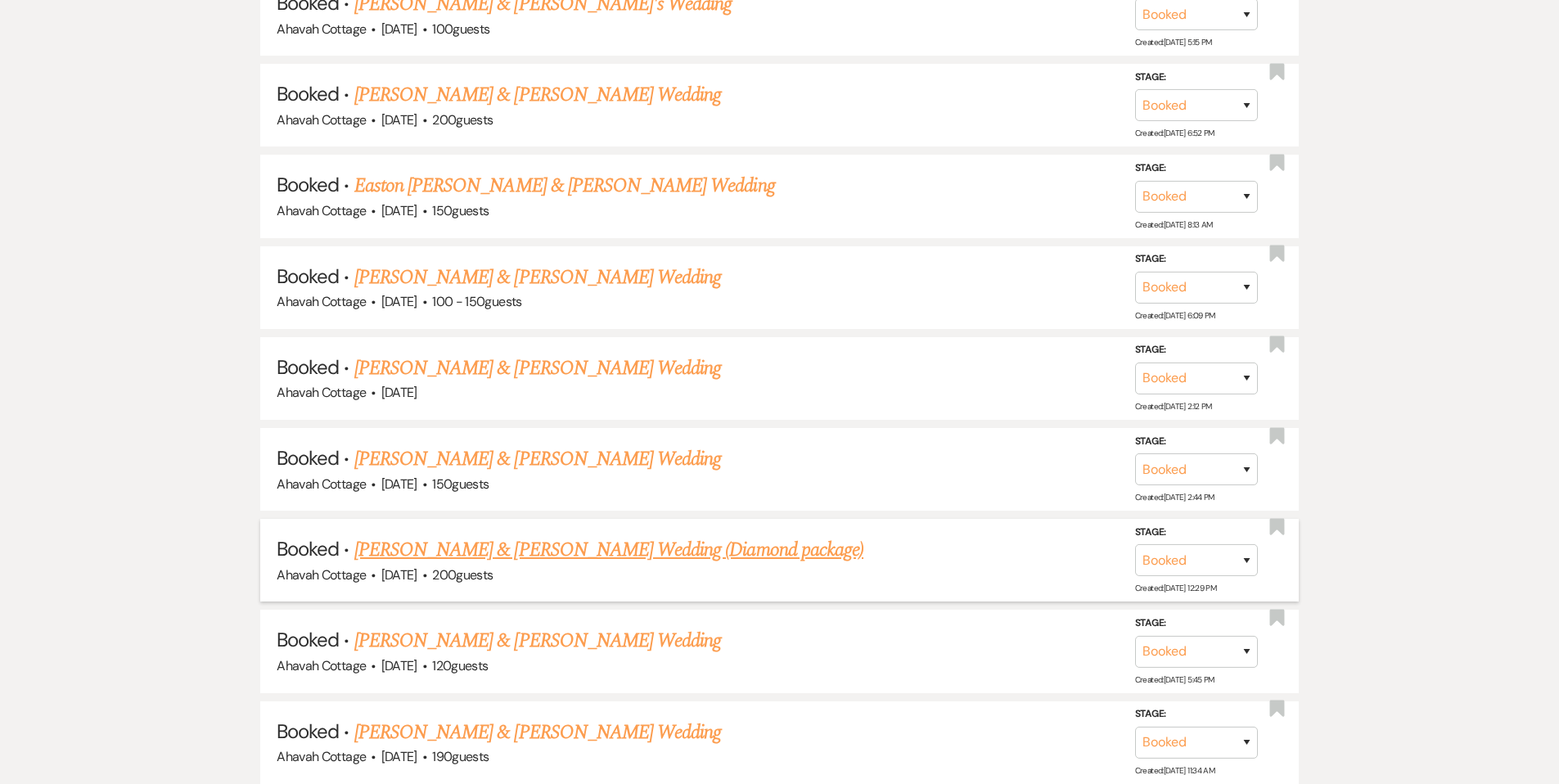
click at [554, 543] on link "[PERSON_NAME] & [PERSON_NAME] Wedding (Diamond package)" at bounding box center [609, 550] width 509 height 29
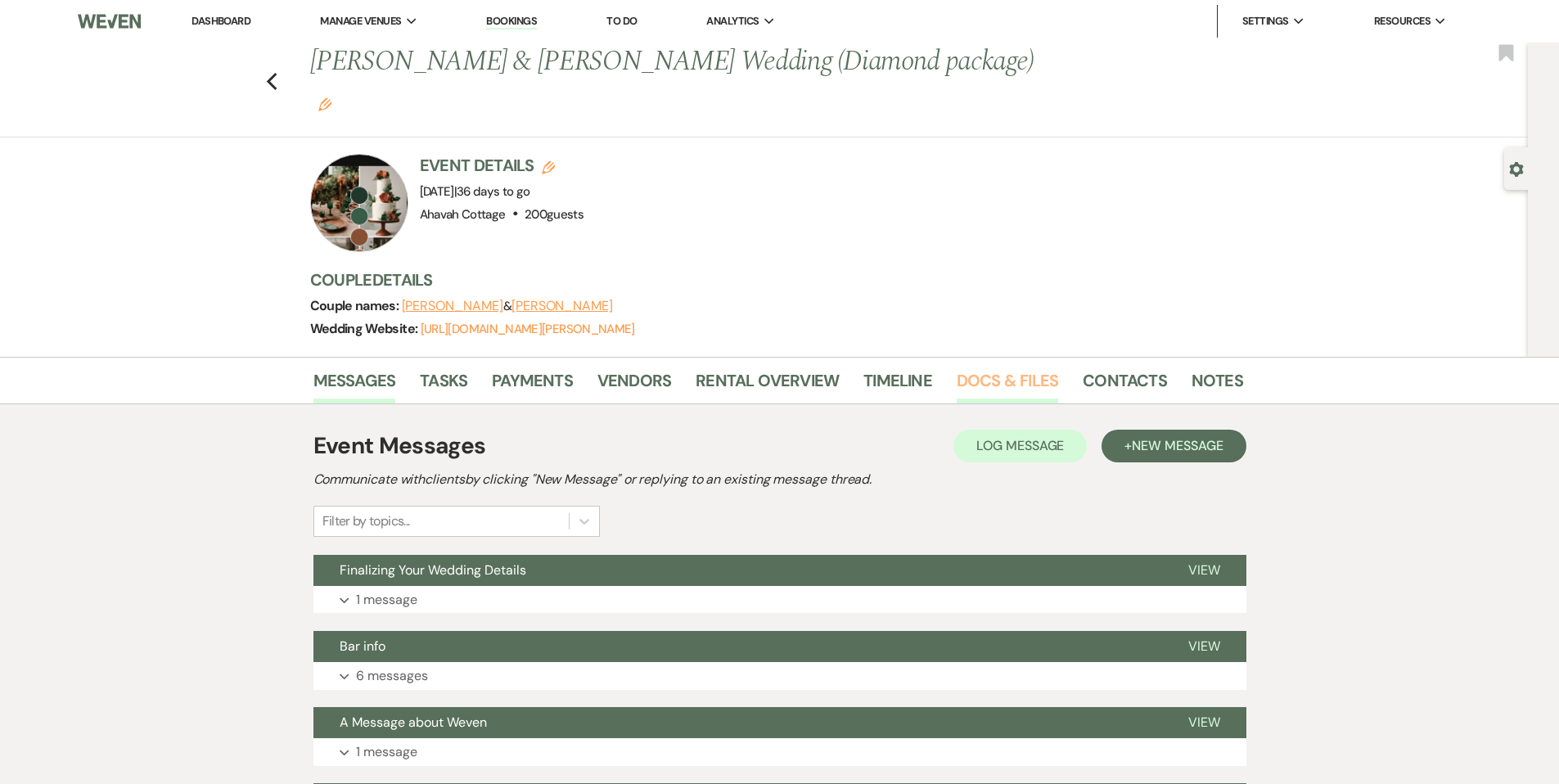
click at [978, 367] on link "Docs & Files" at bounding box center [1007, 385] width 101 height 36
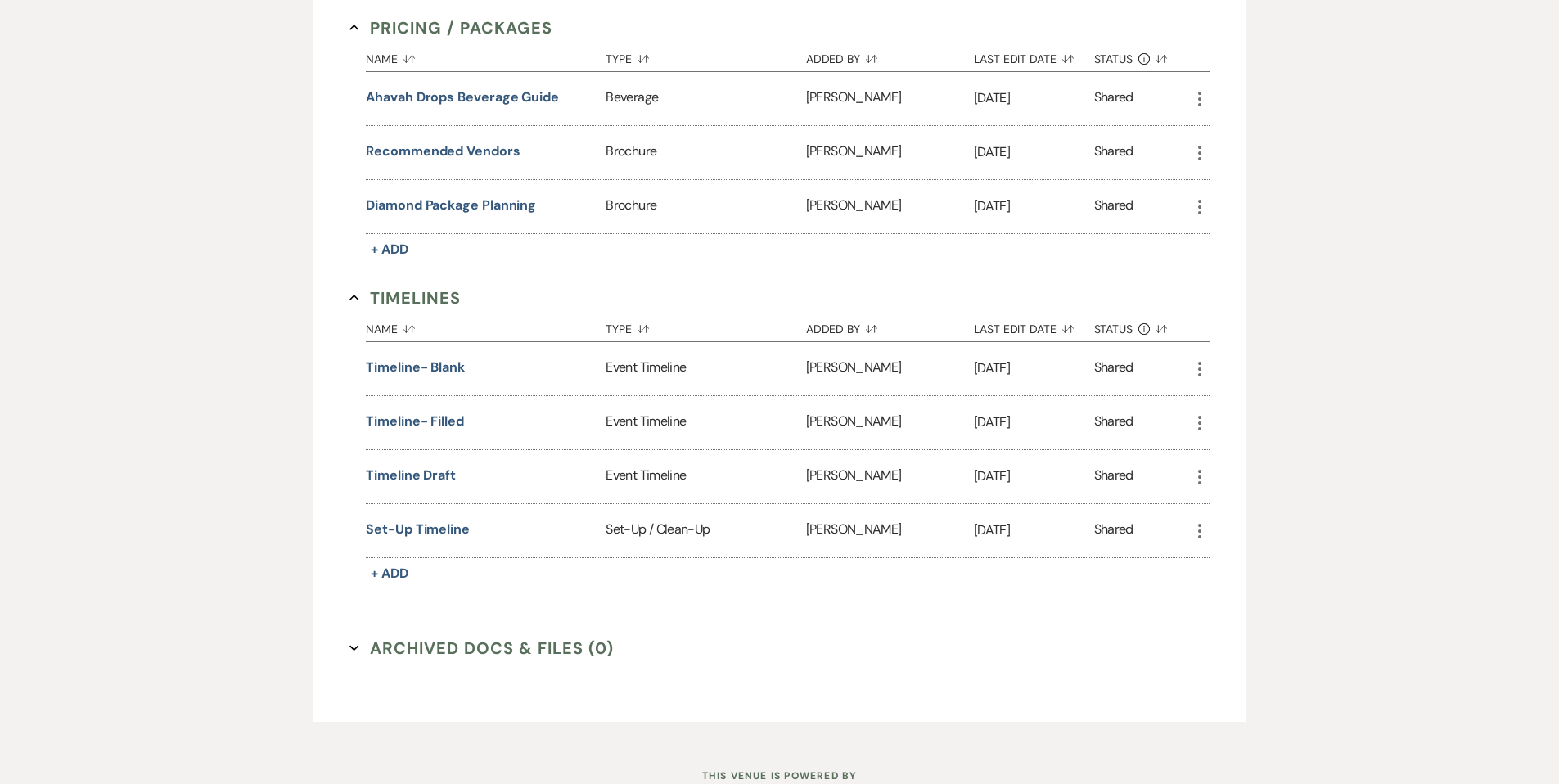
scroll to position [993, 0]
click at [429, 465] on button "Timeline Draft" at bounding box center [410, 474] width 90 height 19
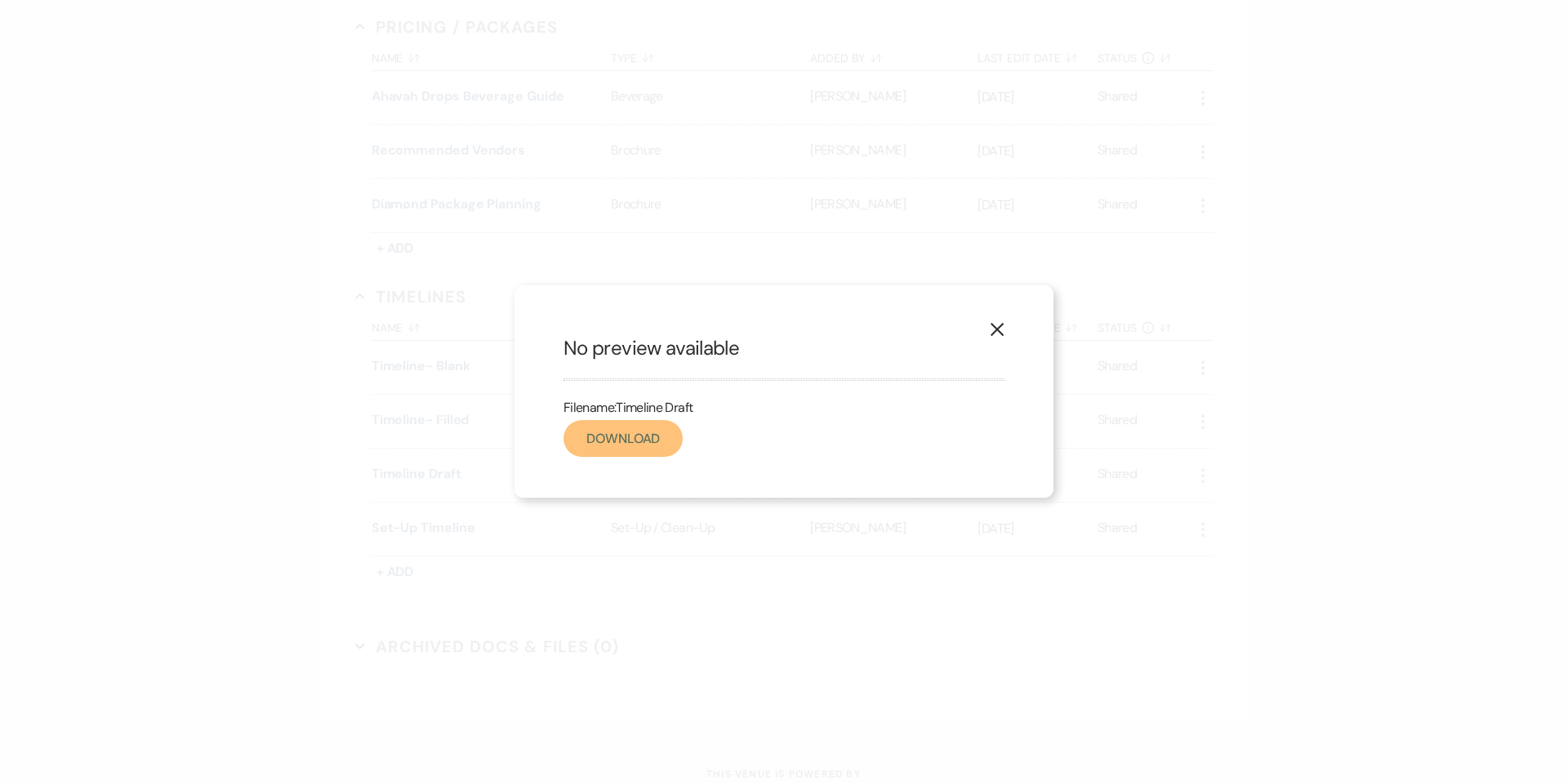
click at [610, 439] on link "Download" at bounding box center [623, 438] width 119 height 37
click at [995, 327] on icon "X" at bounding box center [997, 329] width 15 height 15
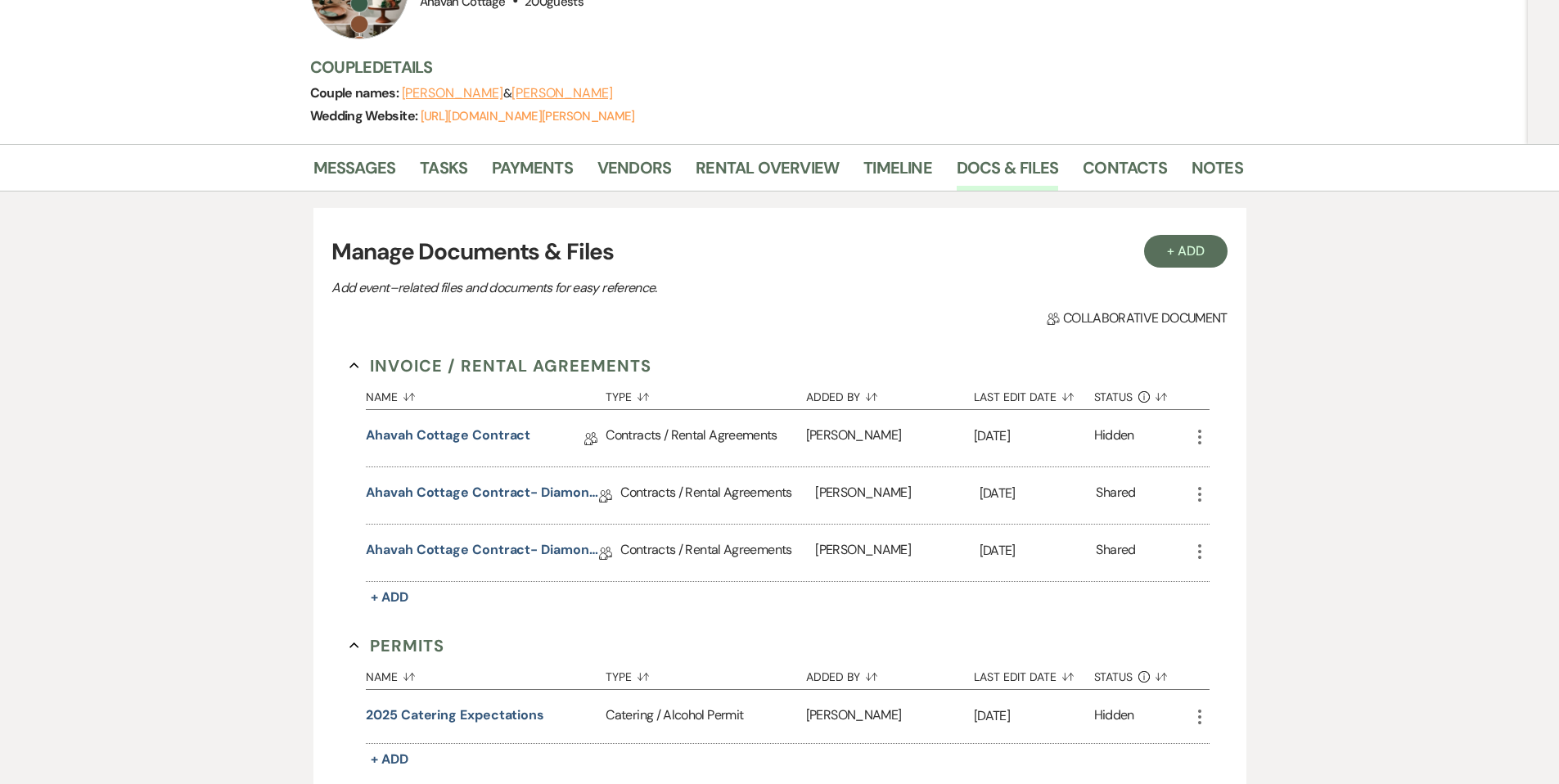
scroll to position [0, 0]
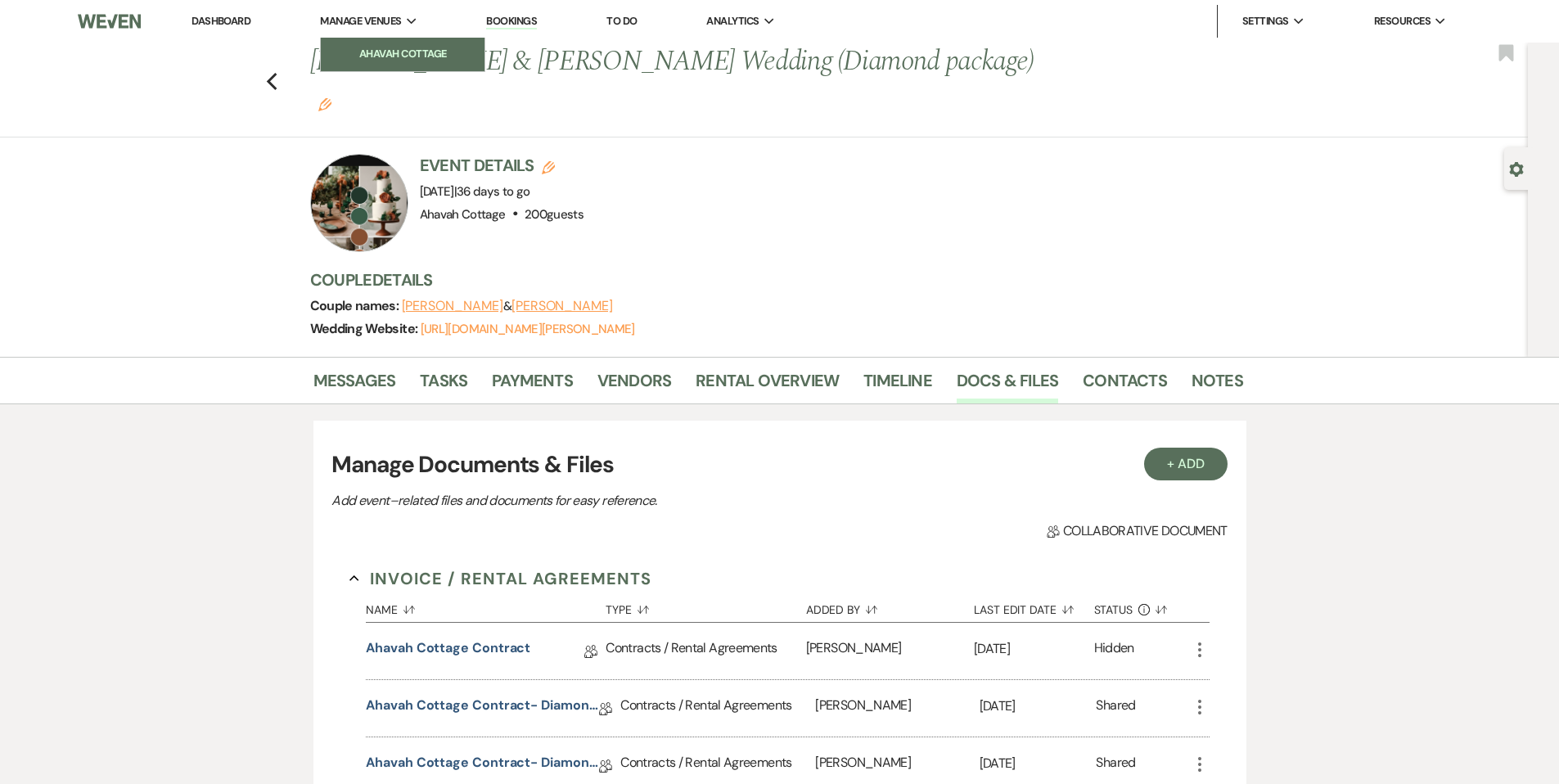
click at [372, 51] on li "Ahavah Cottage" at bounding box center [402, 54] width 147 height 17
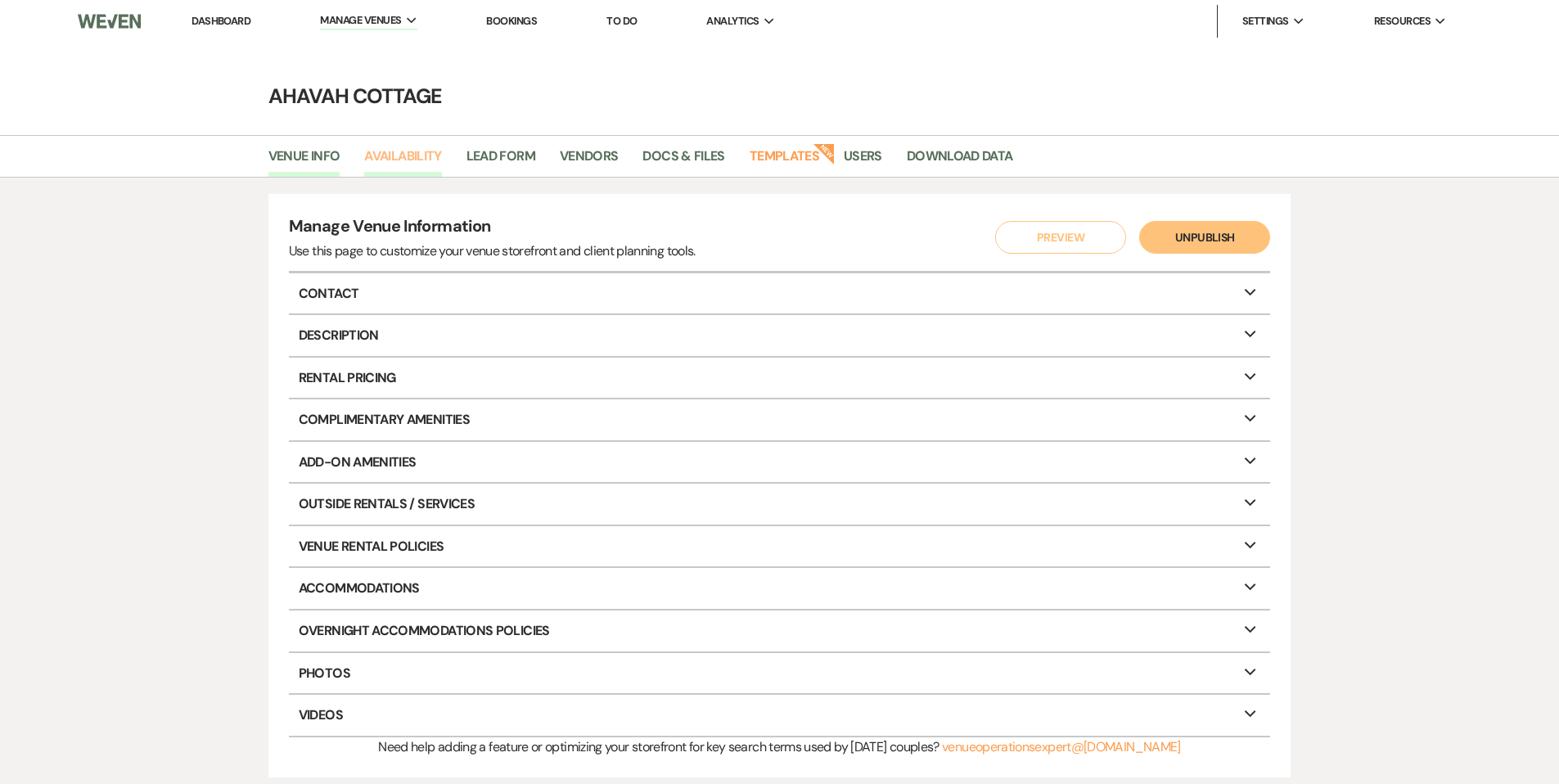
click at [390, 155] on link "Availability" at bounding box center [403, 162] width 77 height 31
select select "3"
select select "2026"
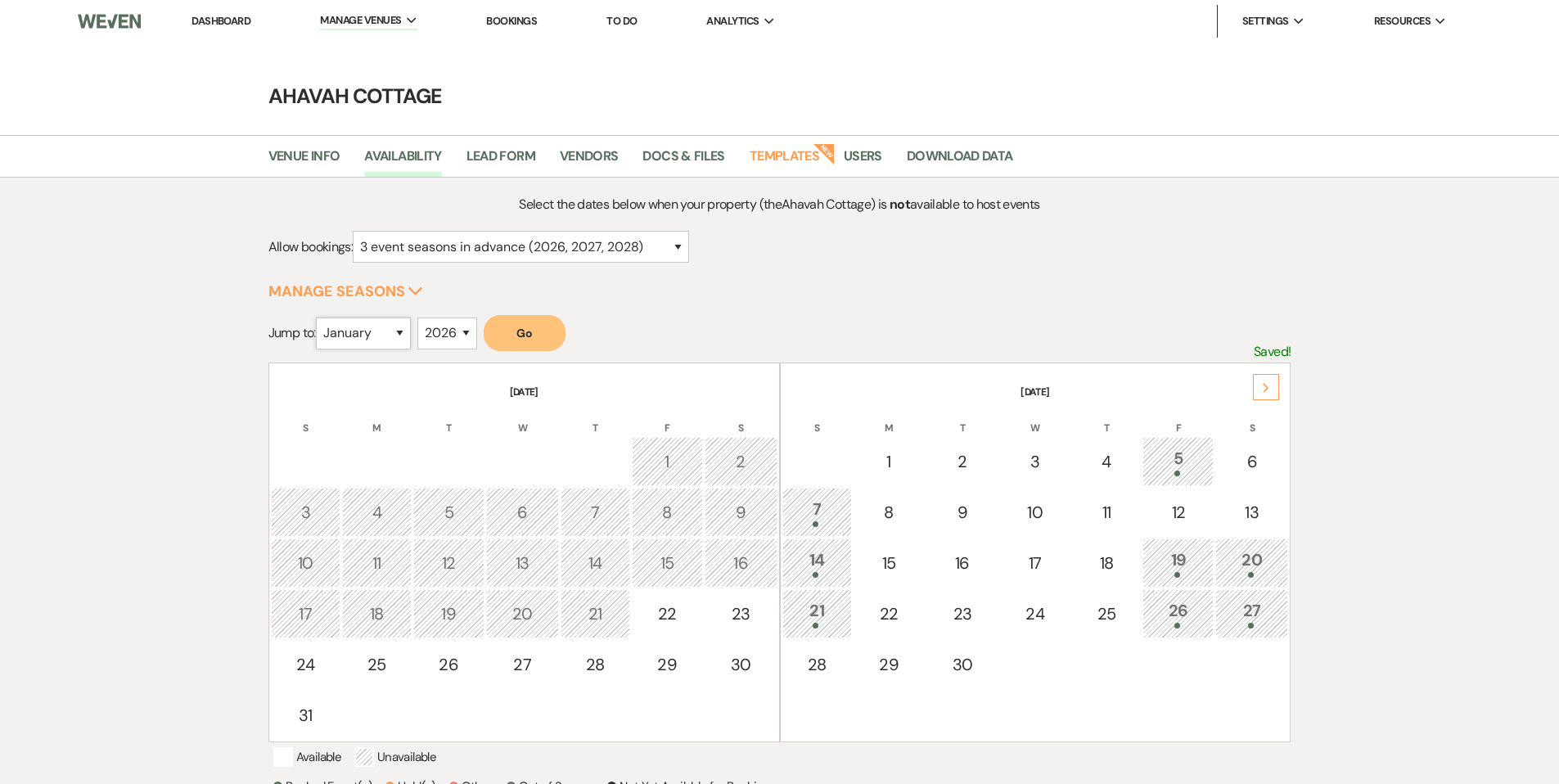
click at [404, 329] on select "January February March April May June July August September October November De…" at bounding box center [363, 333] width 95 height 32
select select "10"
click at [320, 318] on select "January February March April May June July August September October November De…" at bounding box center [363, 333] width 95 height 32
click at [513, 335] on button "Go" at bounding box center [524, 332] width 82 height 36
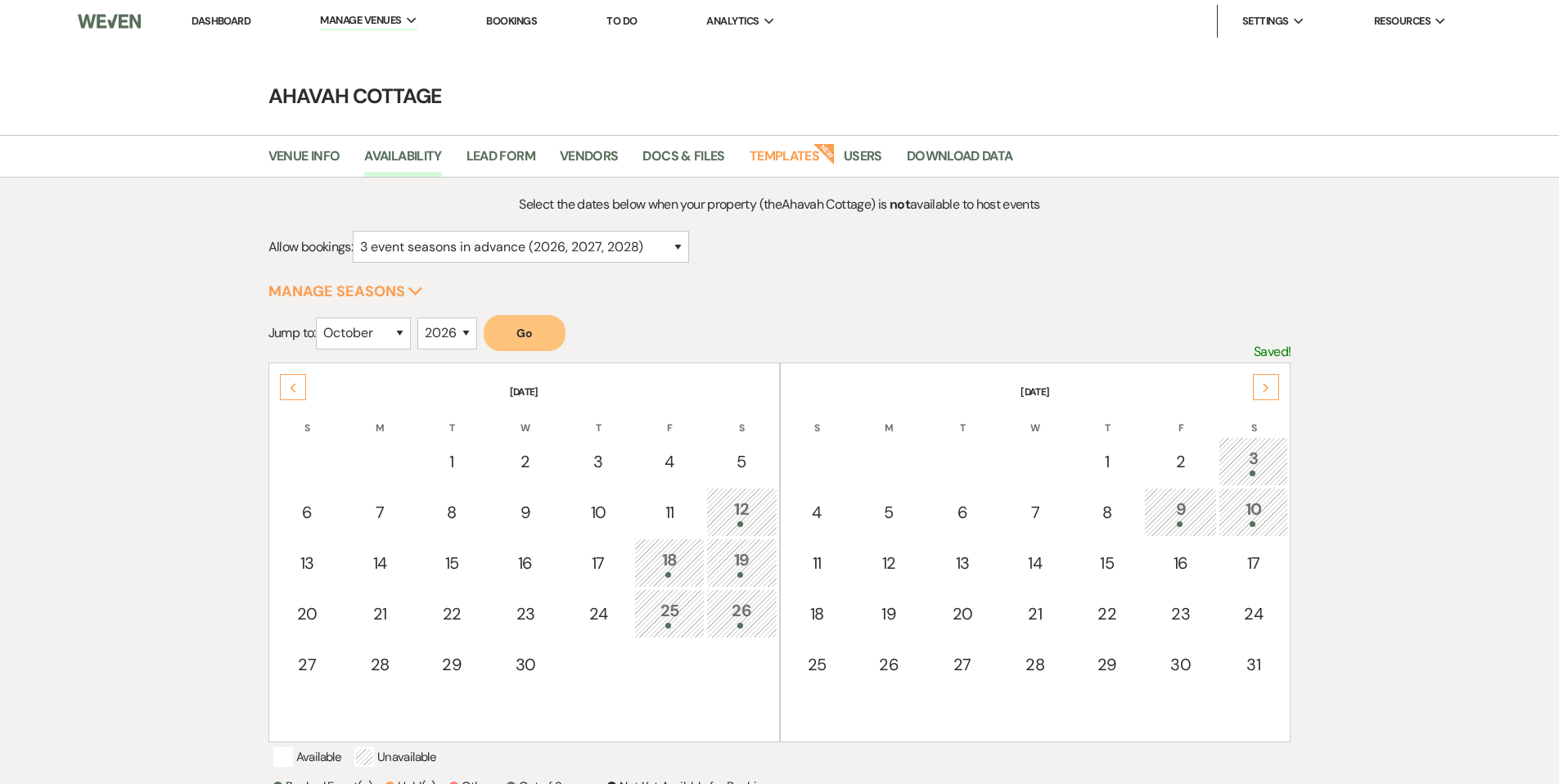
click at [218, 19] on link "Dashboard" at bounding box center [221, 20] width 59 height 14
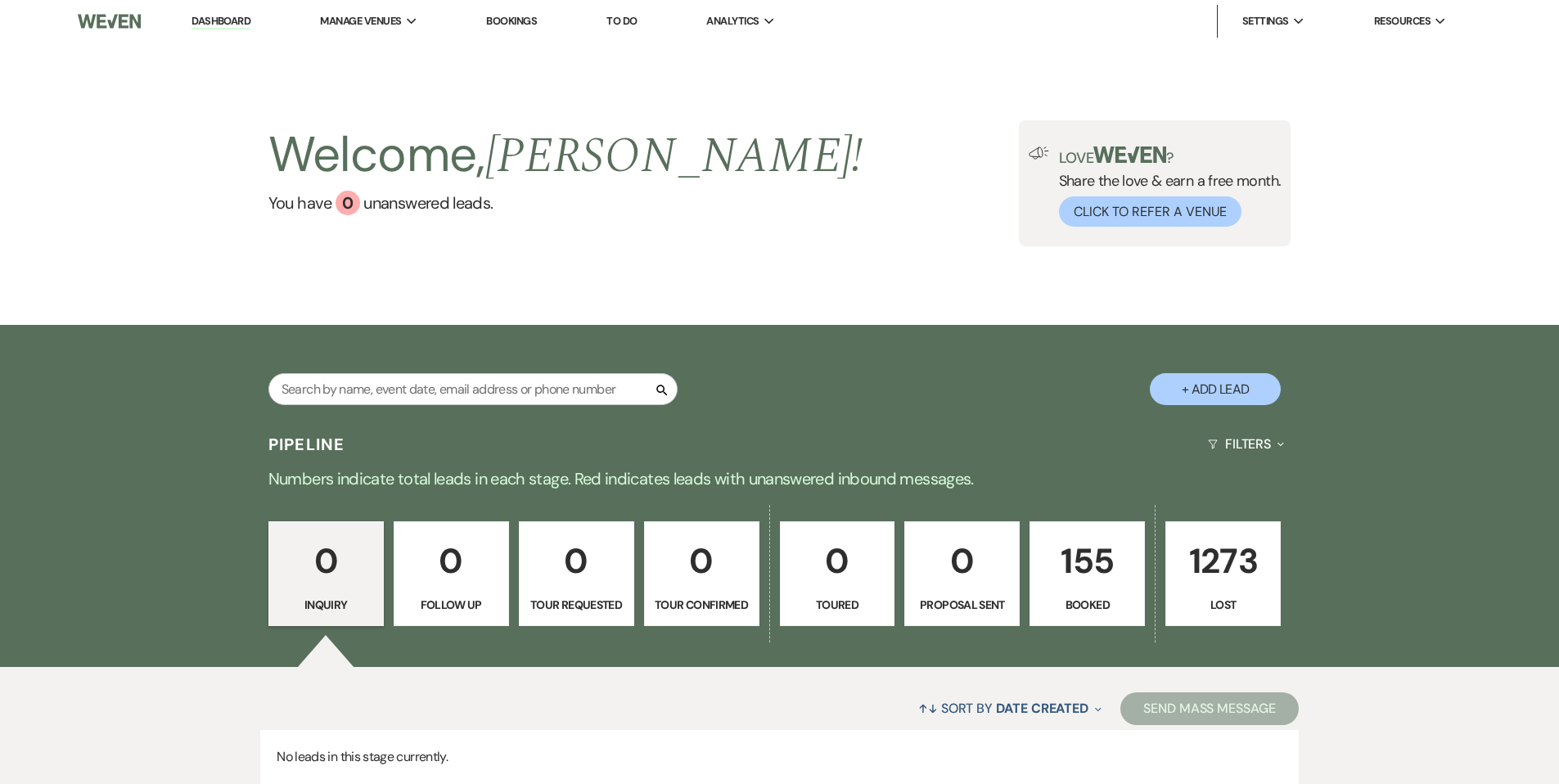
click at [1085, 581] on p "155" at bounding box center [1087, 561] width 94 height 55
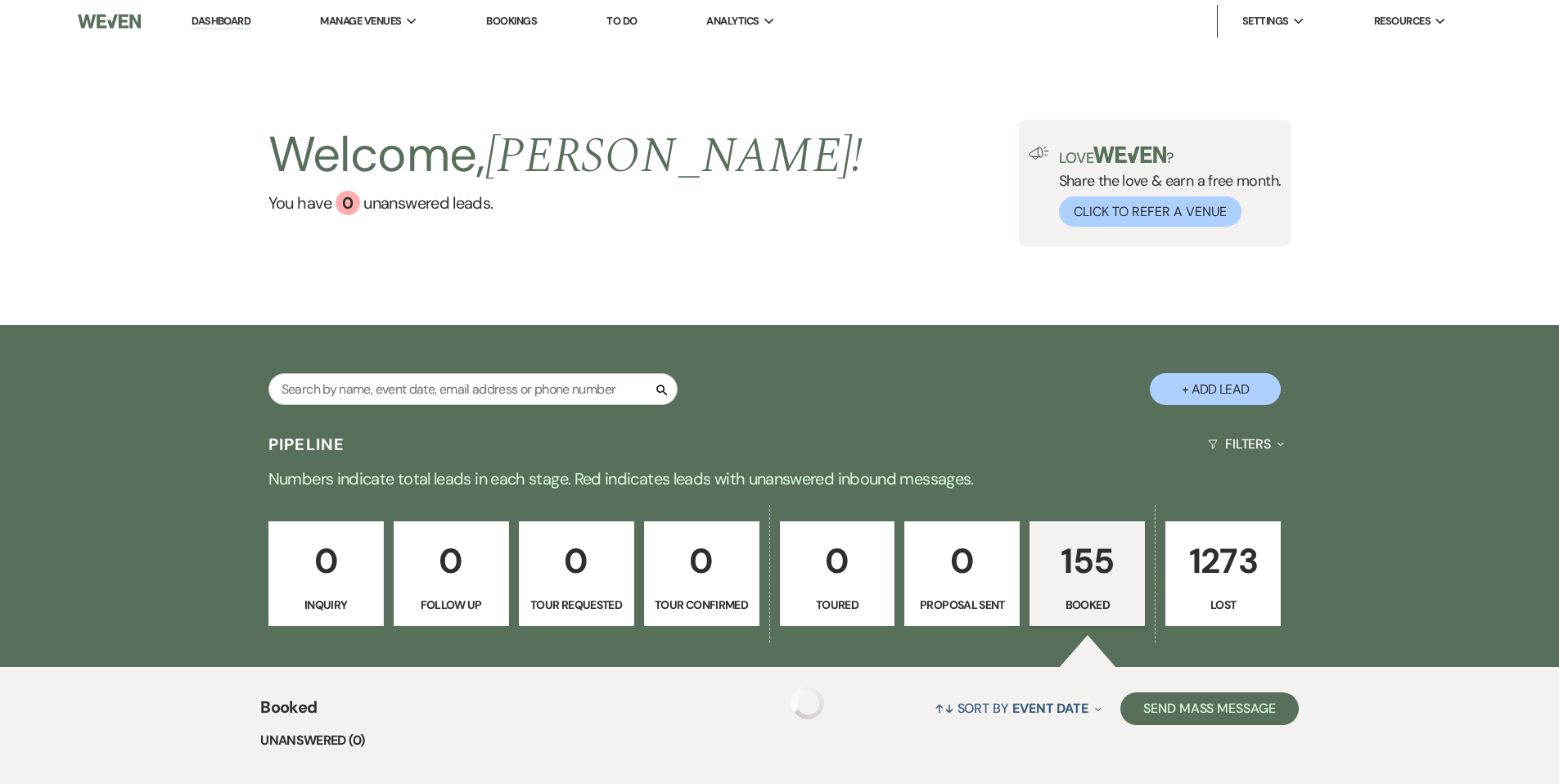
click at [1085, 581] on p "155" at bounding box center [1087, 561] width 94 height 55
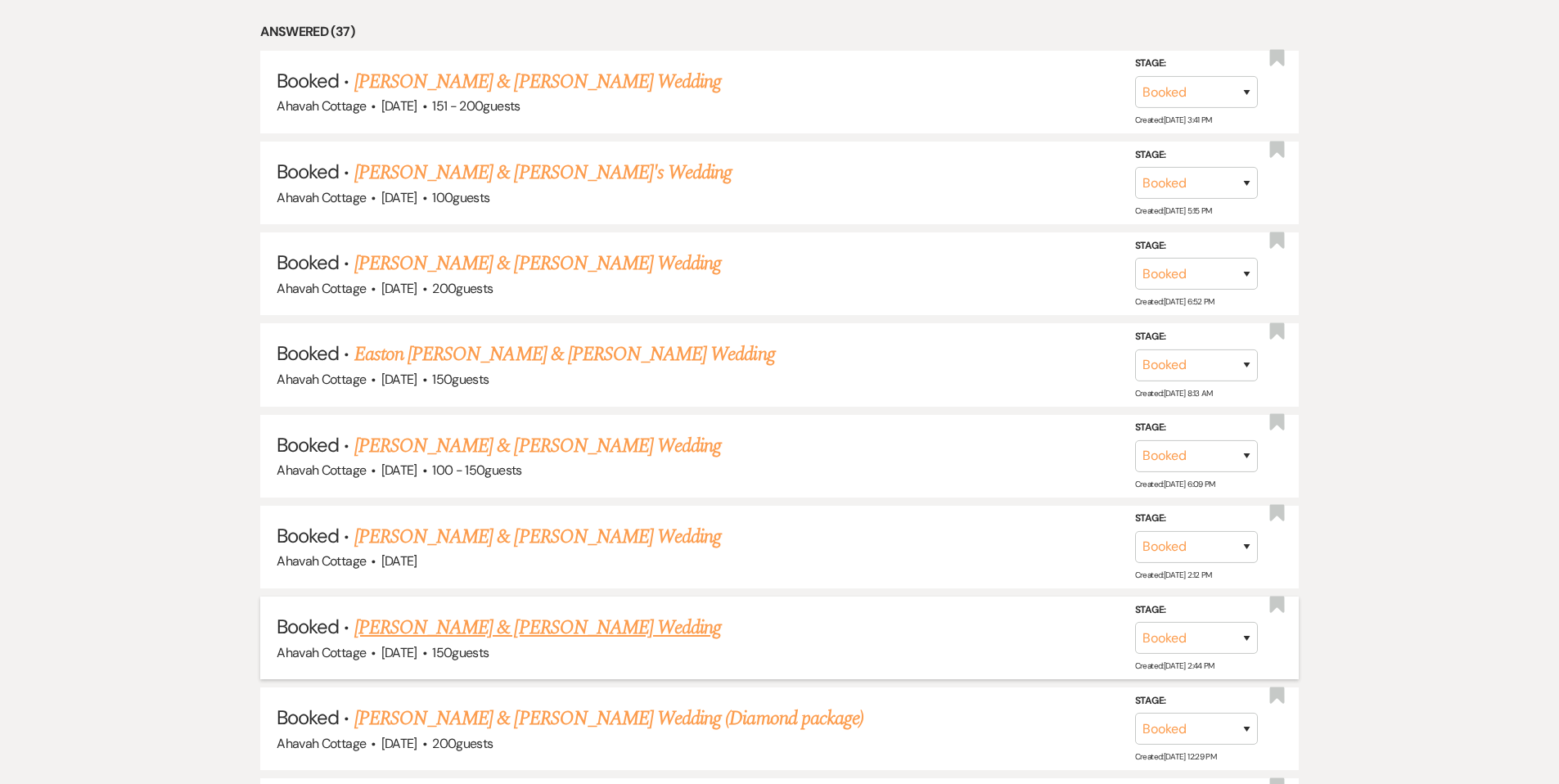
scroll to position [823, 0]
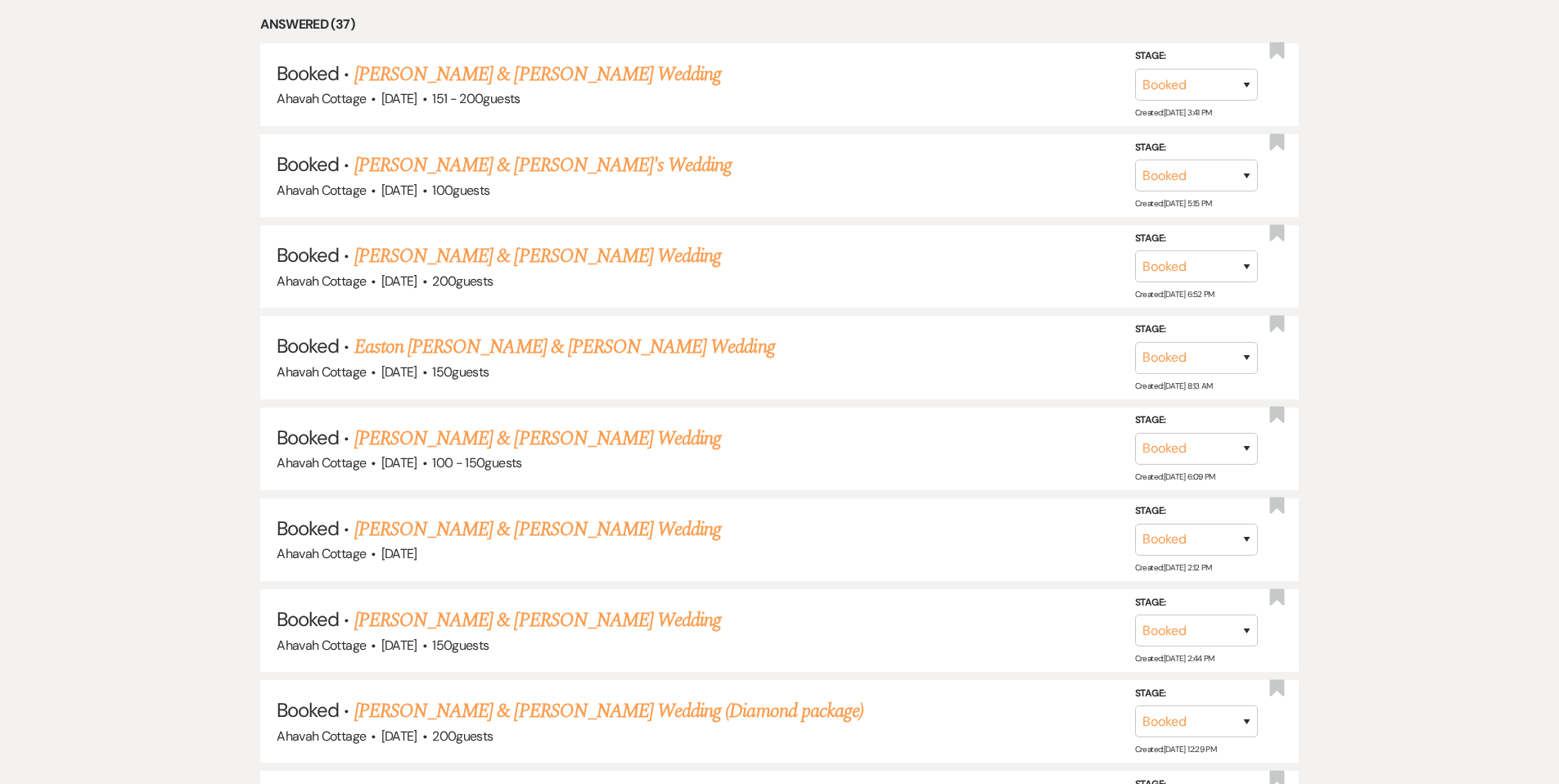
click at [555, 704] on link "[PERSON_NAME] & [PERSON_NAME] Wedding (Diamond package)" at bounding box center [609, 711] width 509 height 29
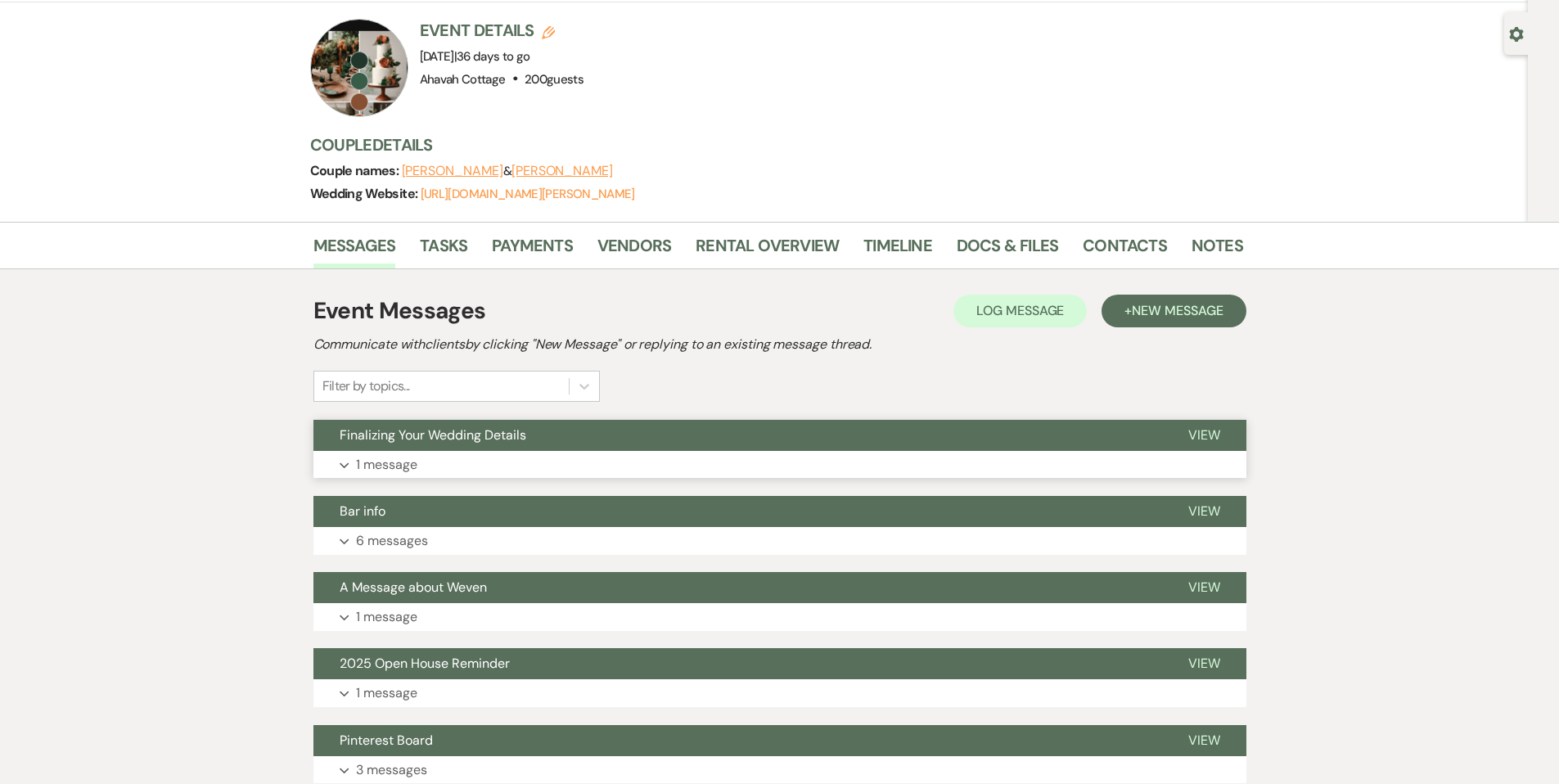
scroll to position [131, 0]
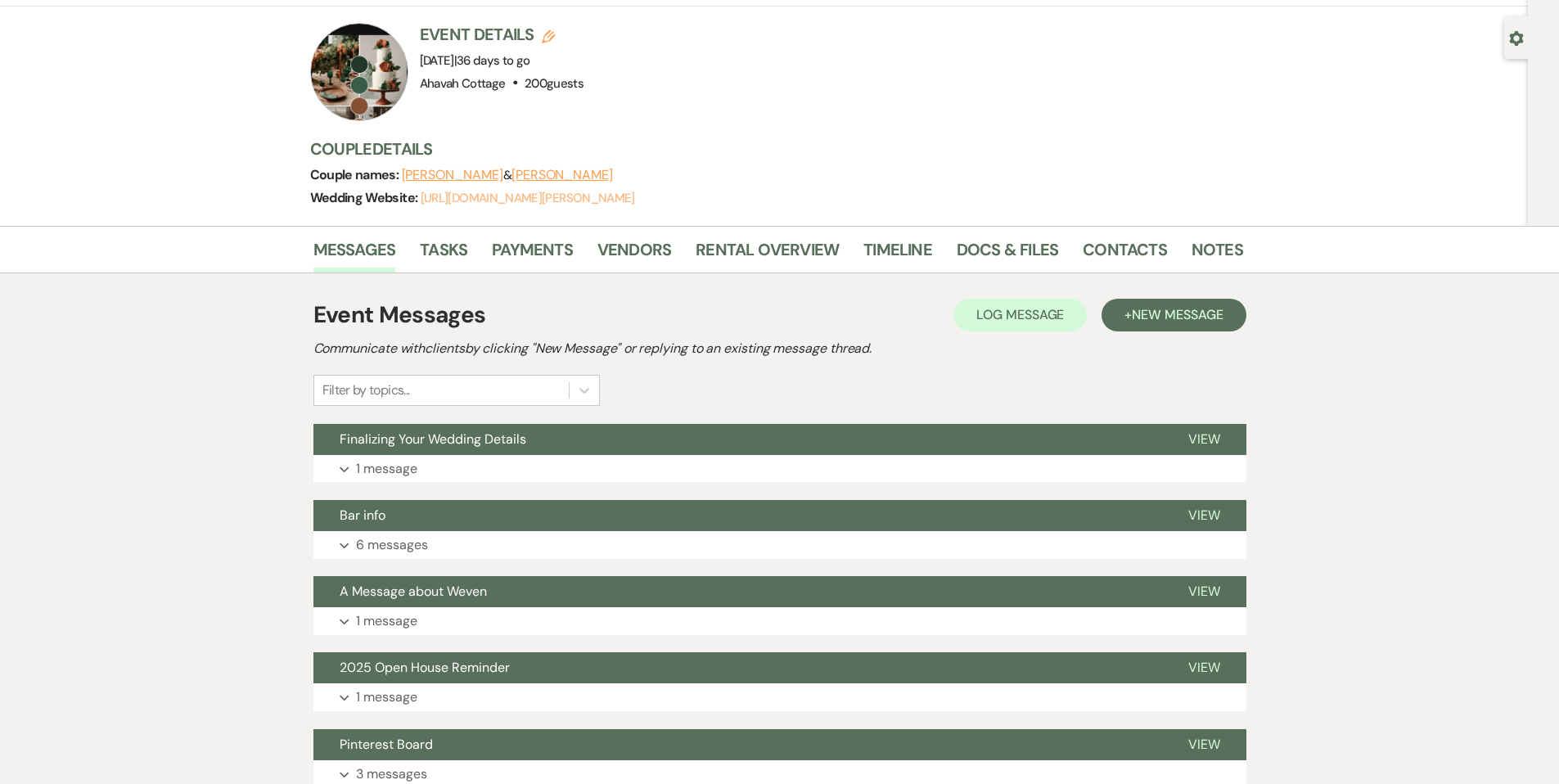
click at [522, 190] on link "[URL][DOMAIN_NAME][PERSON_NAME]" at bounding box center [527, 198] width 214 height 17
